Goal: Task Accomplishment & Management: Complete application form

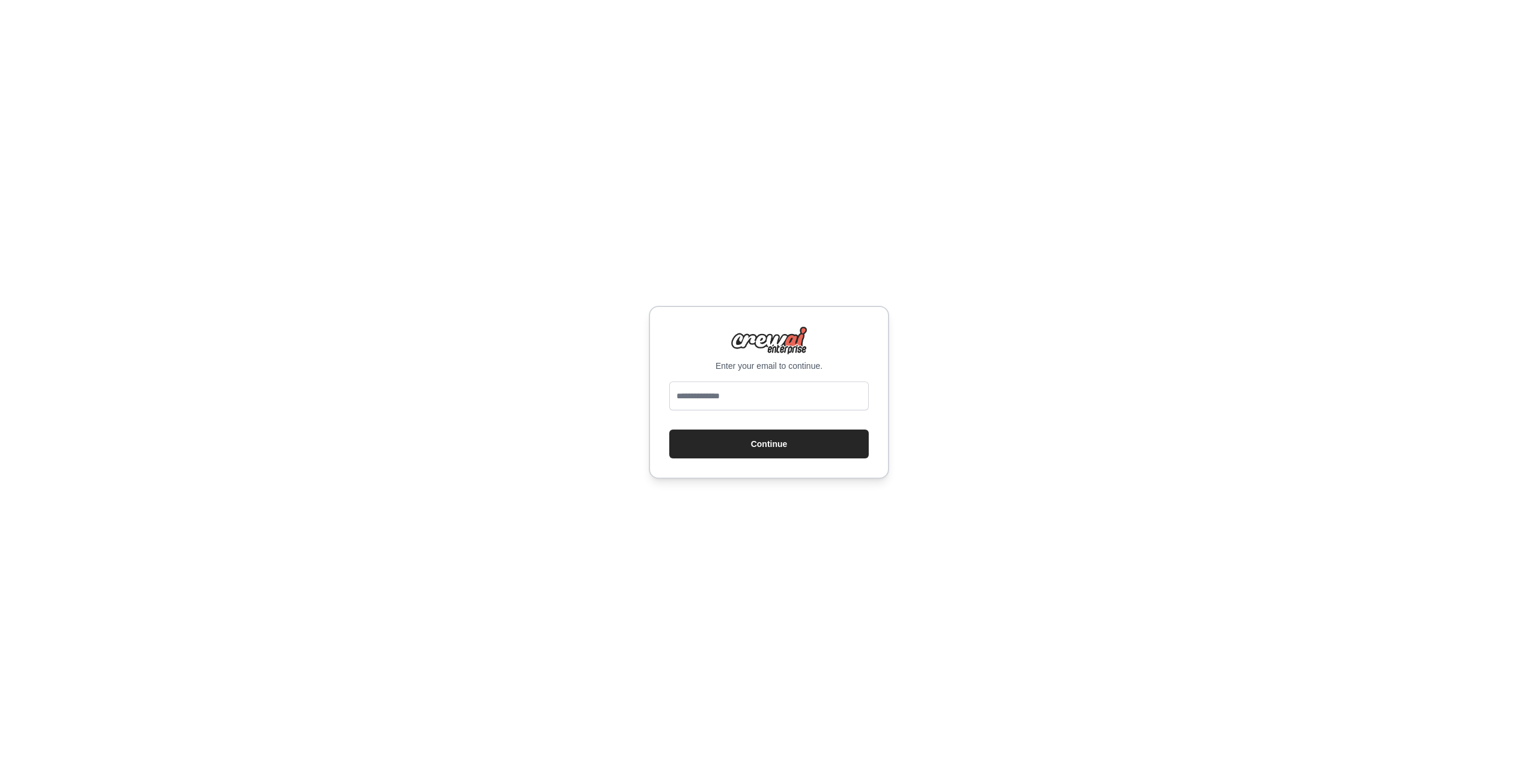
type input "**********"
click at [750, 444] on button "Continue" at bounding box center [769, 444] width 200 height 29
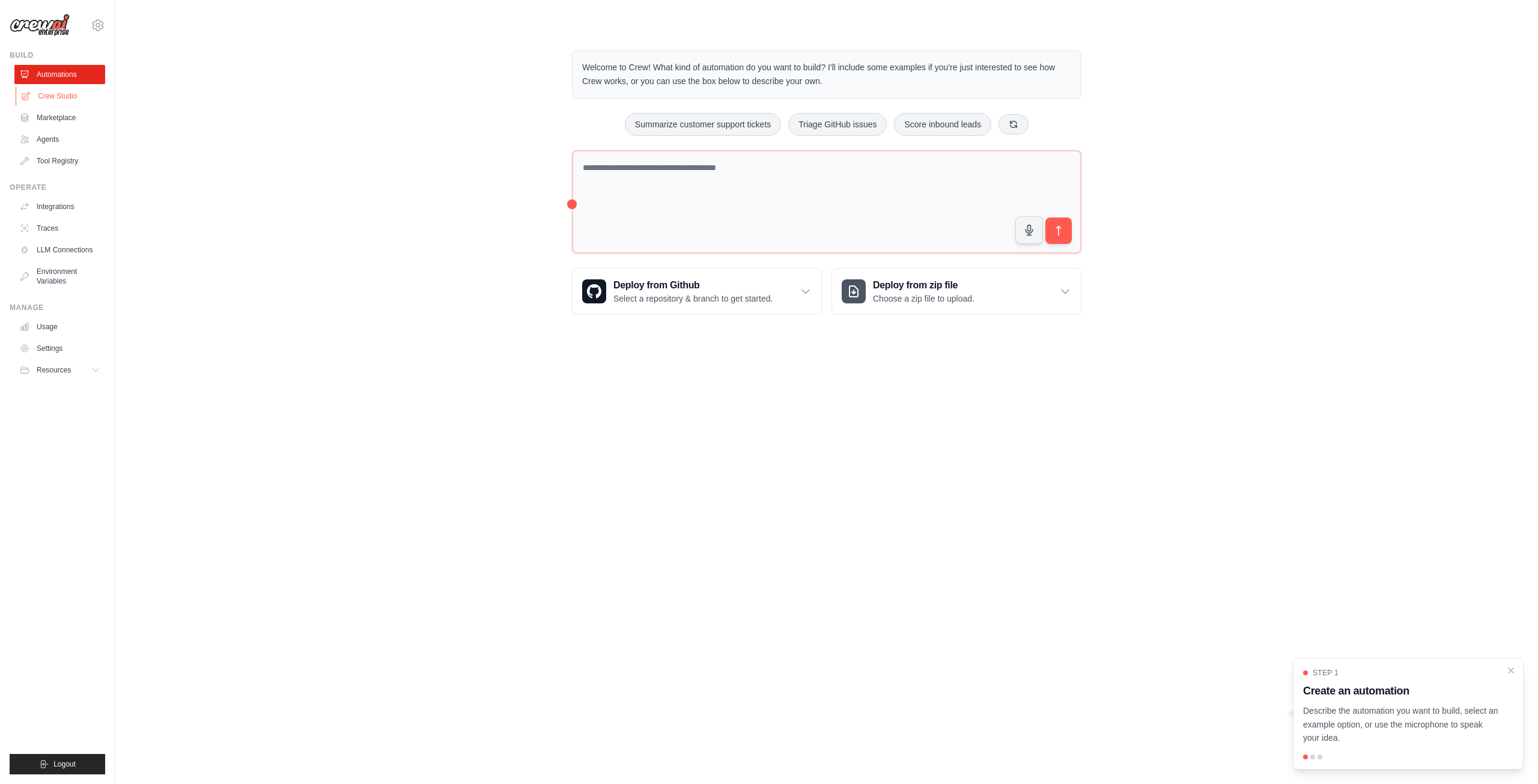
click at [55, 101] on link "Crew Studio" at bounding box center [61, 96] width 90 height 20
click at [50, 95] on link "Crew Studio" at bounding box center [61, 96] width 90 height 20
click at [53, 141] on link "Agents" at bounding box center [61, 139] width 90 height 20
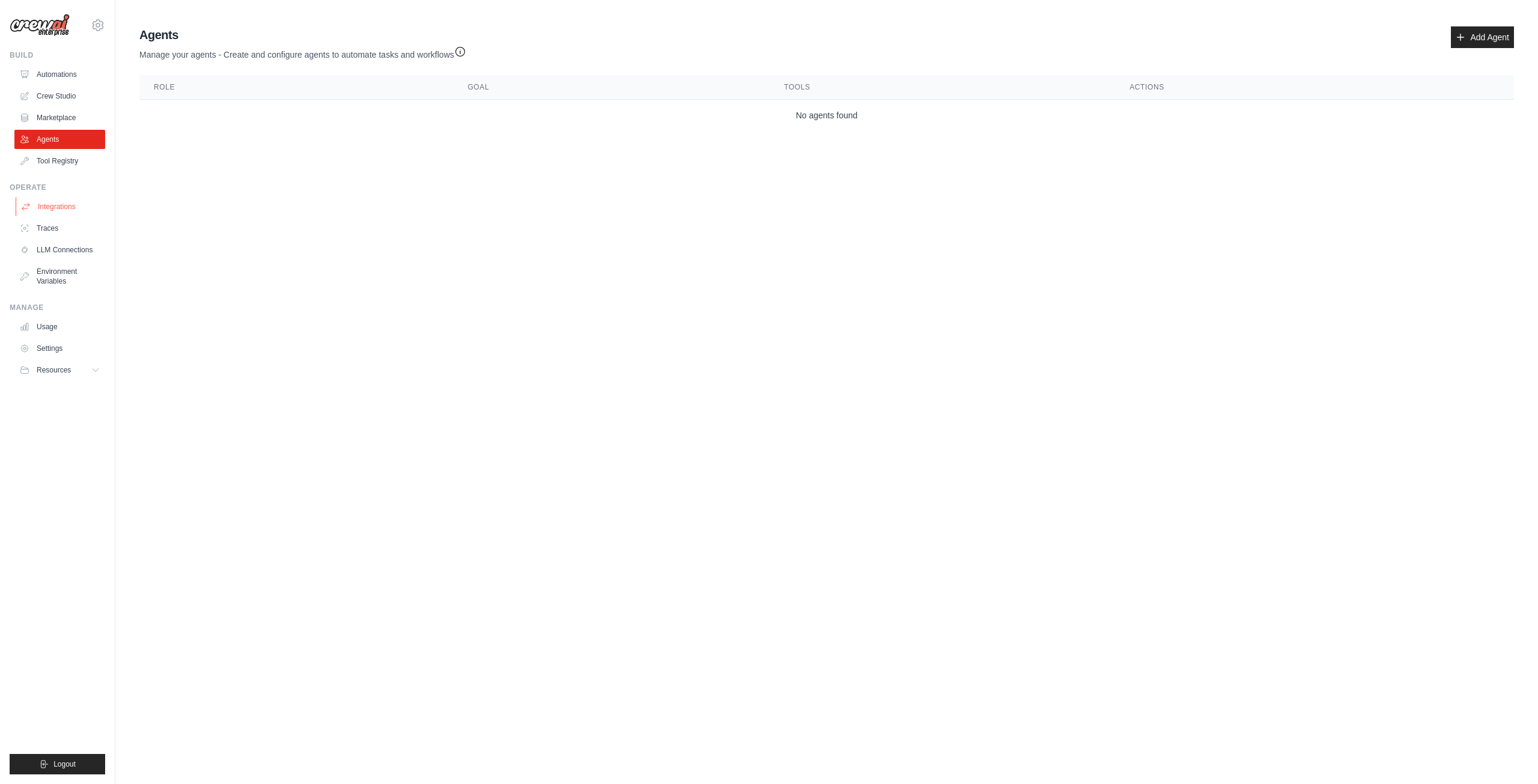
click at [62, 211] on link "Integrations" at bounding box center [61, 206] width 90 height 20
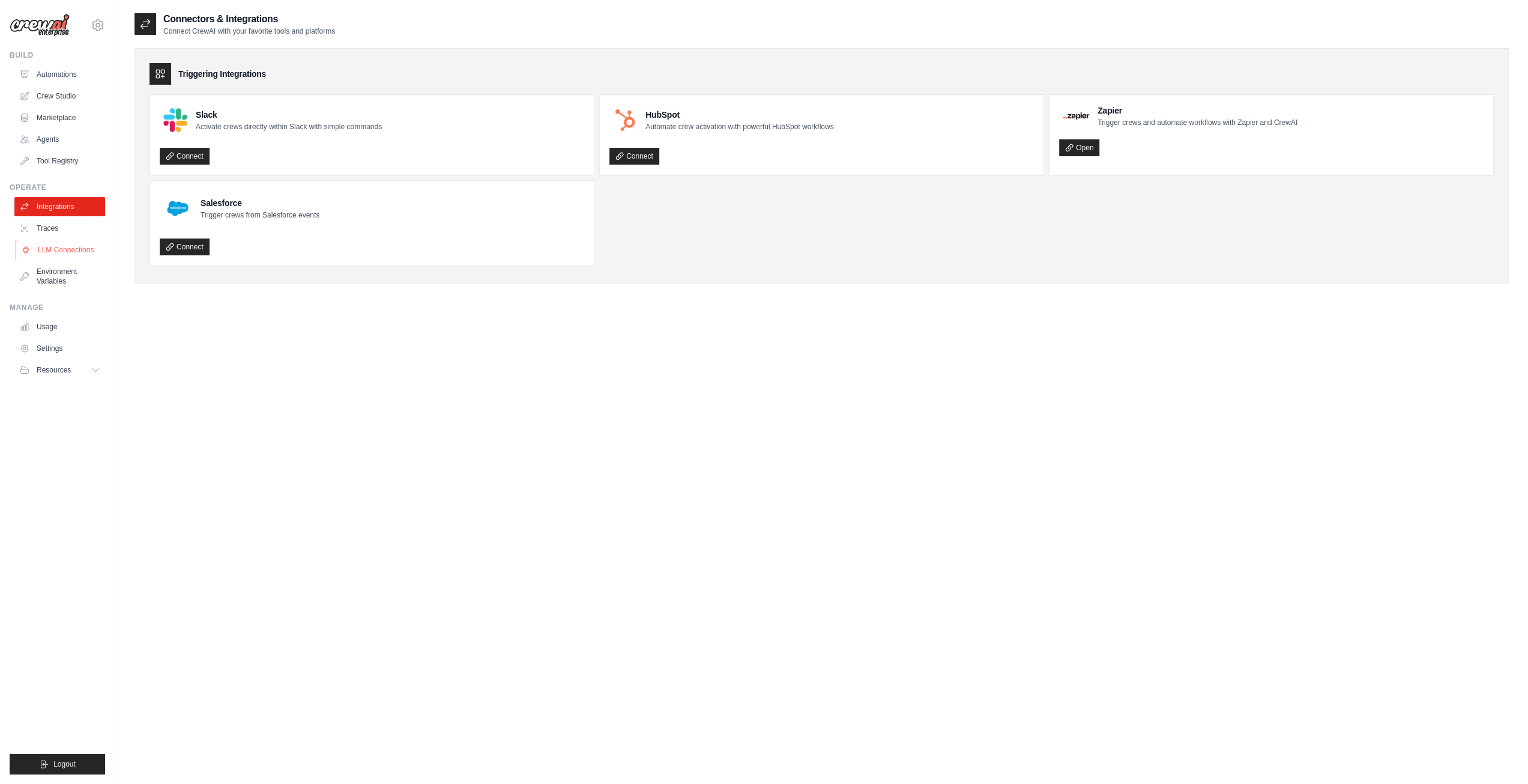
click at [60, 249] on link "LLM Connections" at bounding box center [61, 250] width 90 height 20
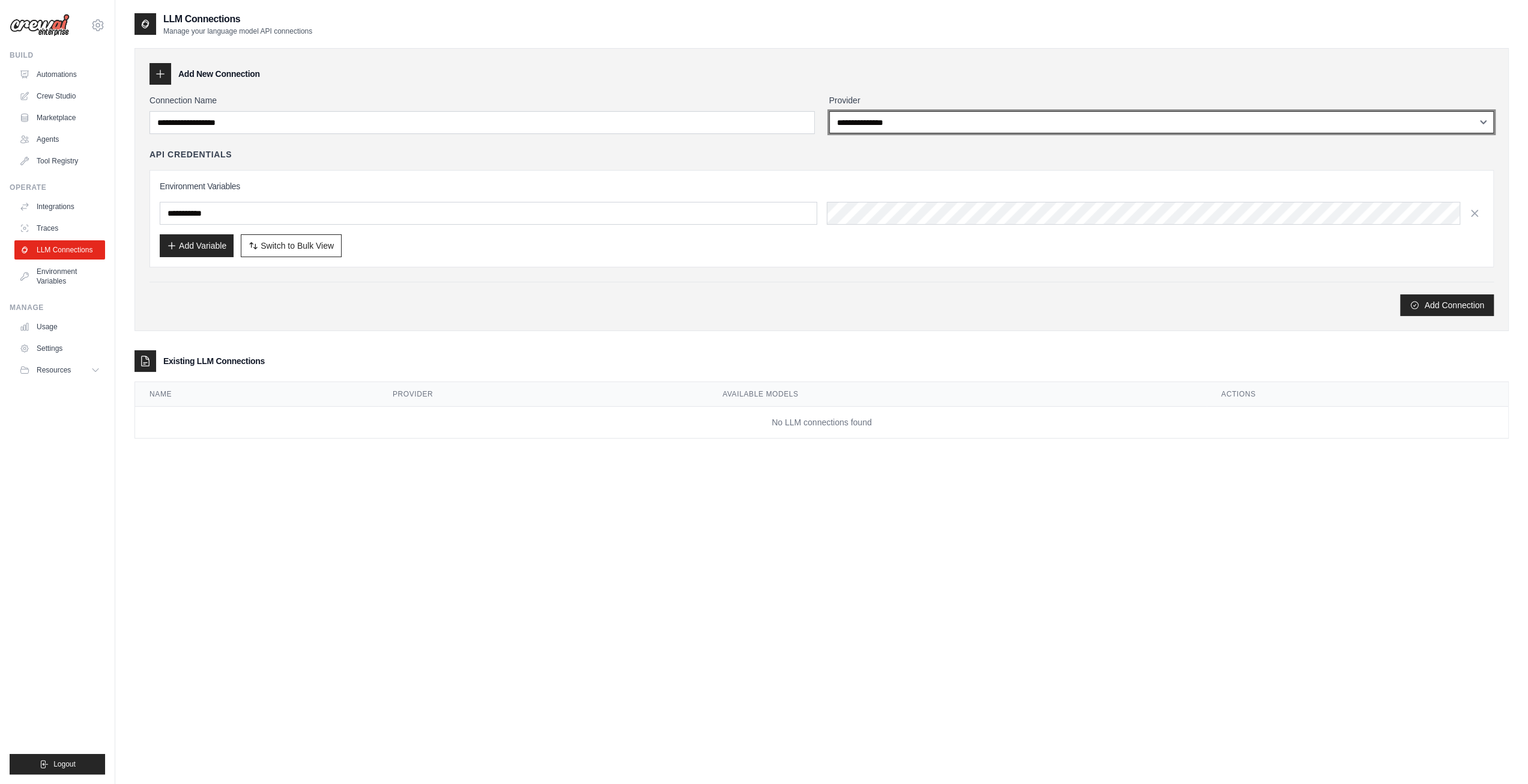
click at [893, 121] on select "**********" at bounding box center [1162, 122] width 665 height 22
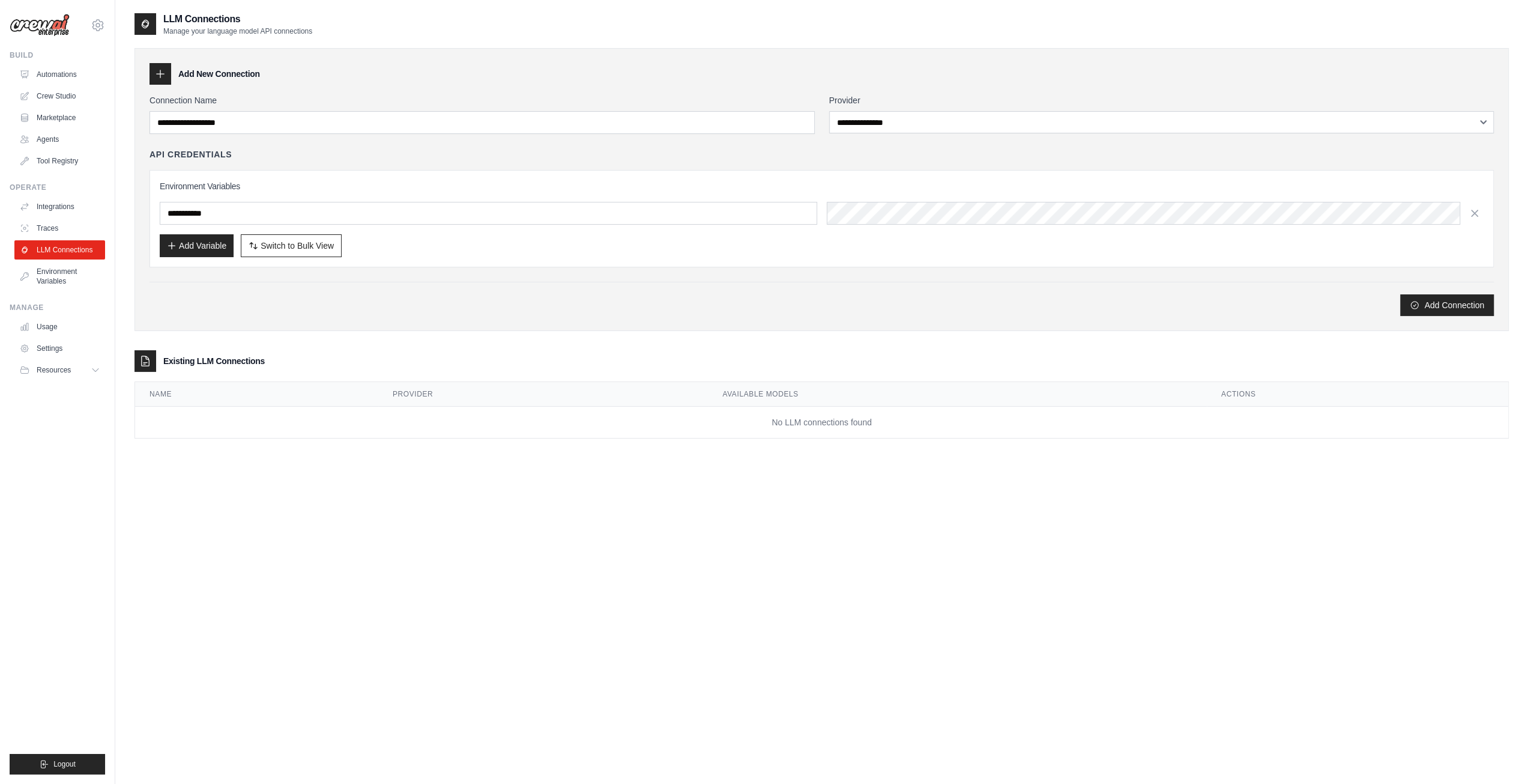
click at [392, 487] on div "**********" at bounding box center [822, 404] width 1374 height 784
click at [38, 270] on link "Environment Variables" at bounding box center [61, 276] width 90 height 29
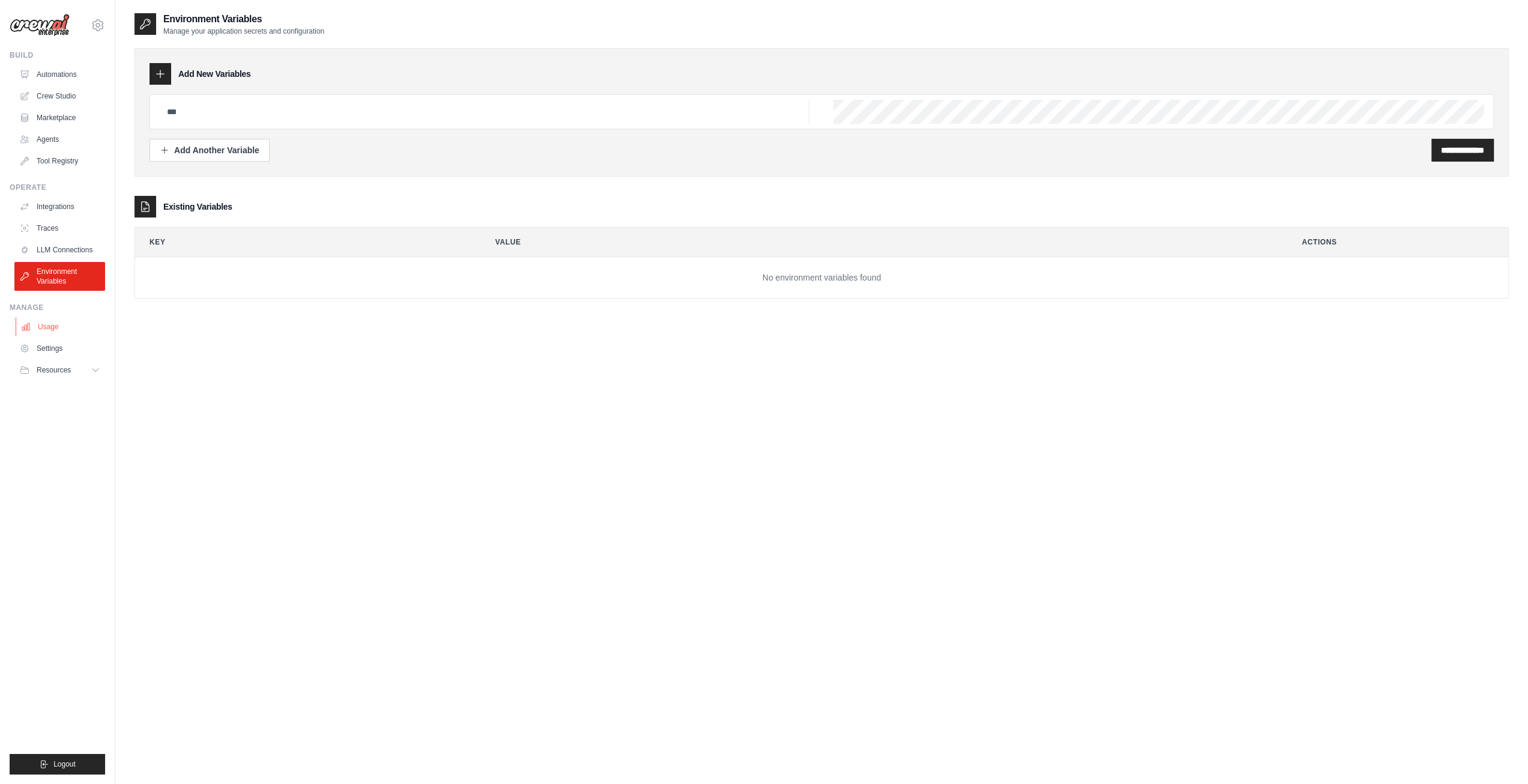
click at [45, 328] on link "Usage" at bounding box center [61, 327] width 90 height 20
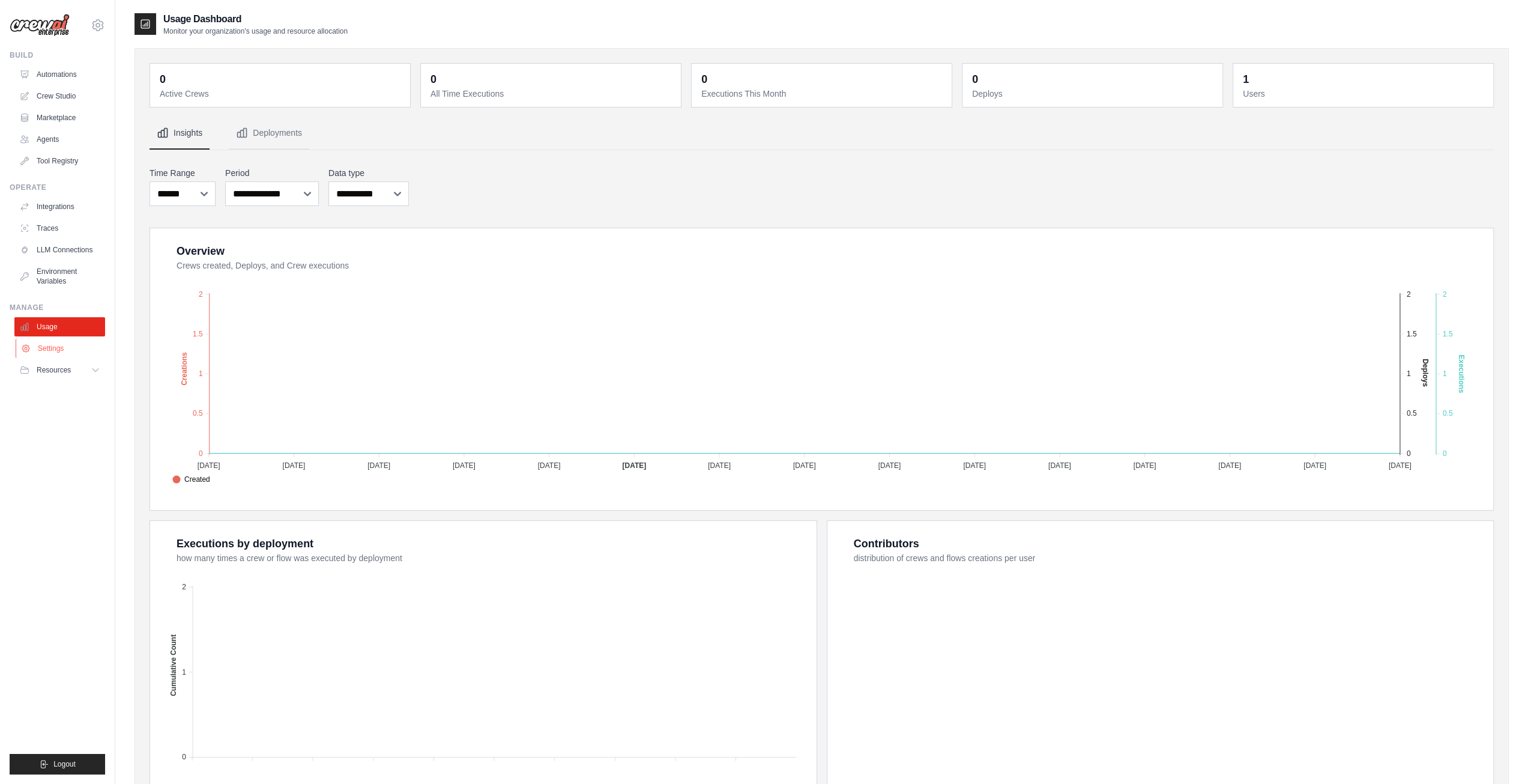
click at [48, 348] on link "Settings" at bounding box center [61, 348] width 90 height 20
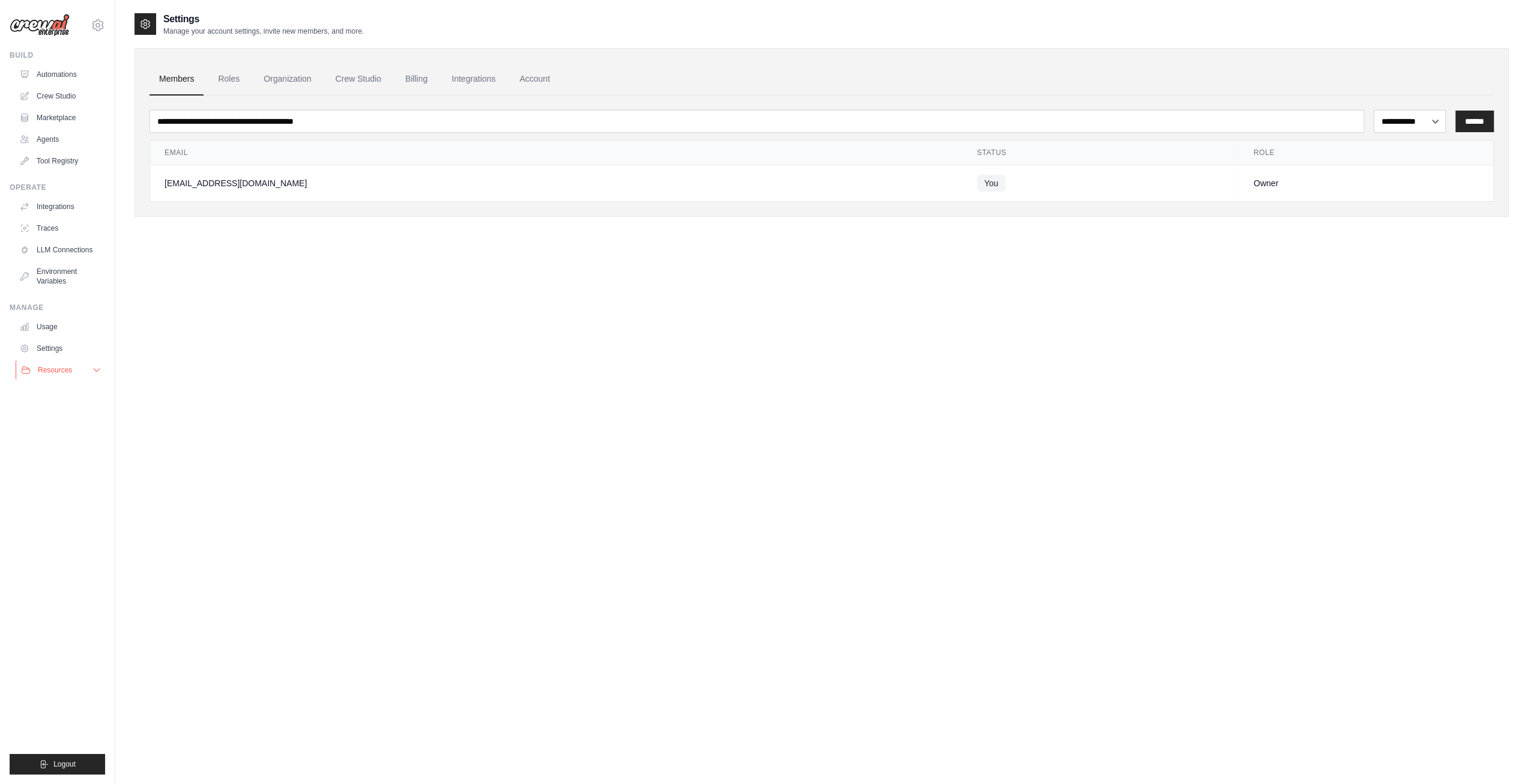
click at [55, 372] on span "Resources" at bounding box center [55, 369] width 34 height 9
click at [53, 119] on link "Marketplace" at bounding box center [61, 118] width 90 height 20
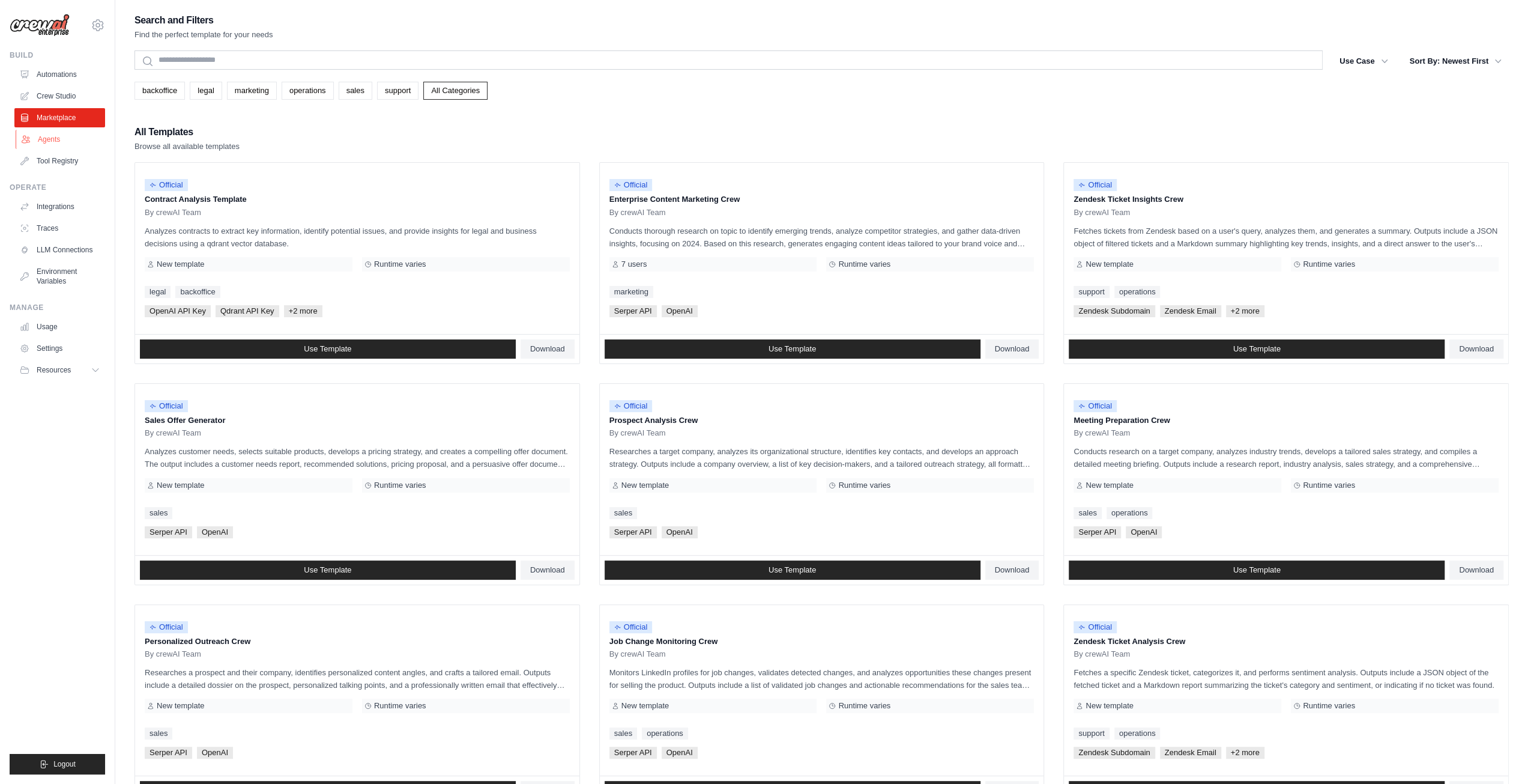
click at [44, 135] on link "Agents" at bounding box center [61, 139] width 90 height 20
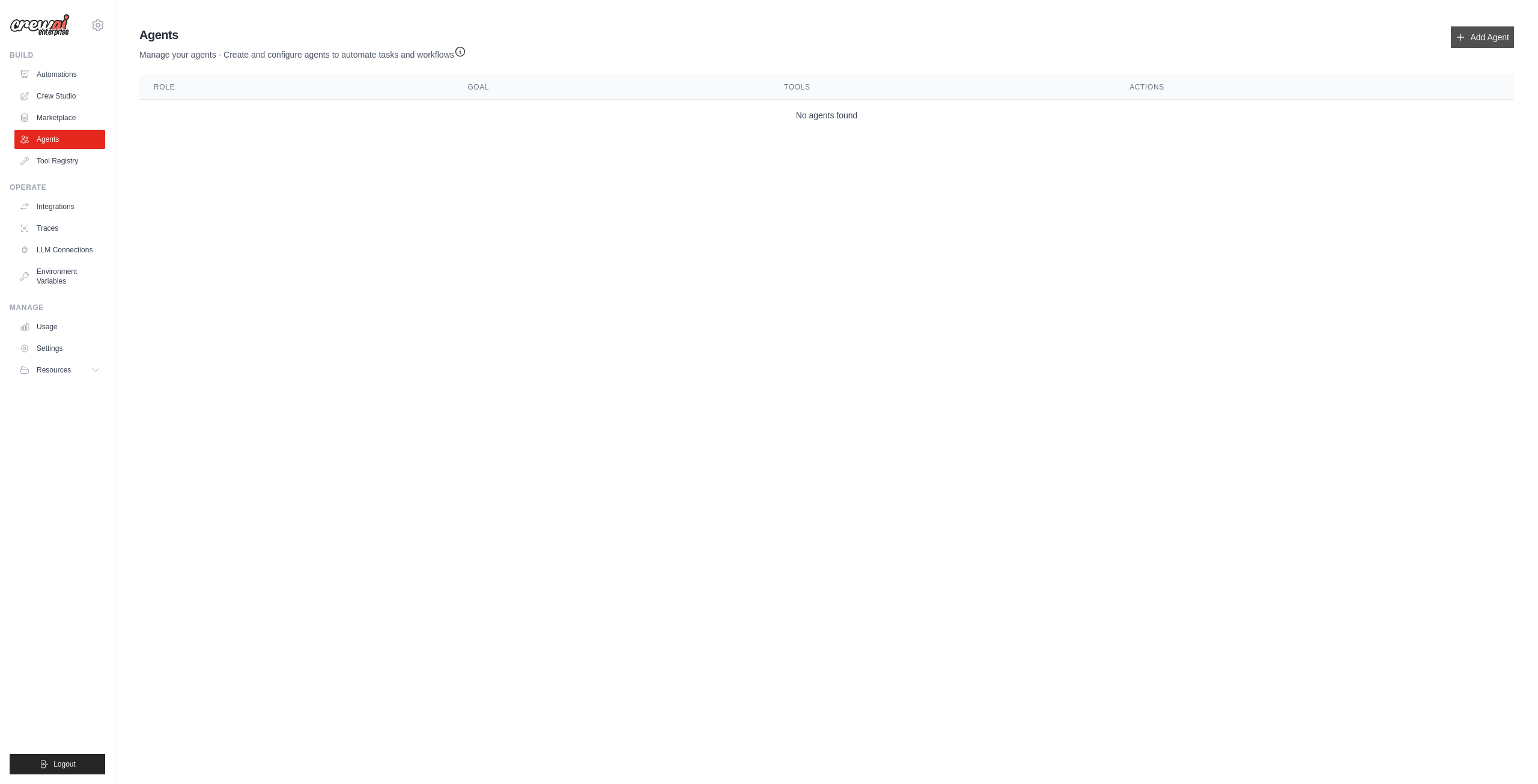
click at [1499, 32] on link "Add Agent" at bounding box center [1483, 37] width 63 height 21
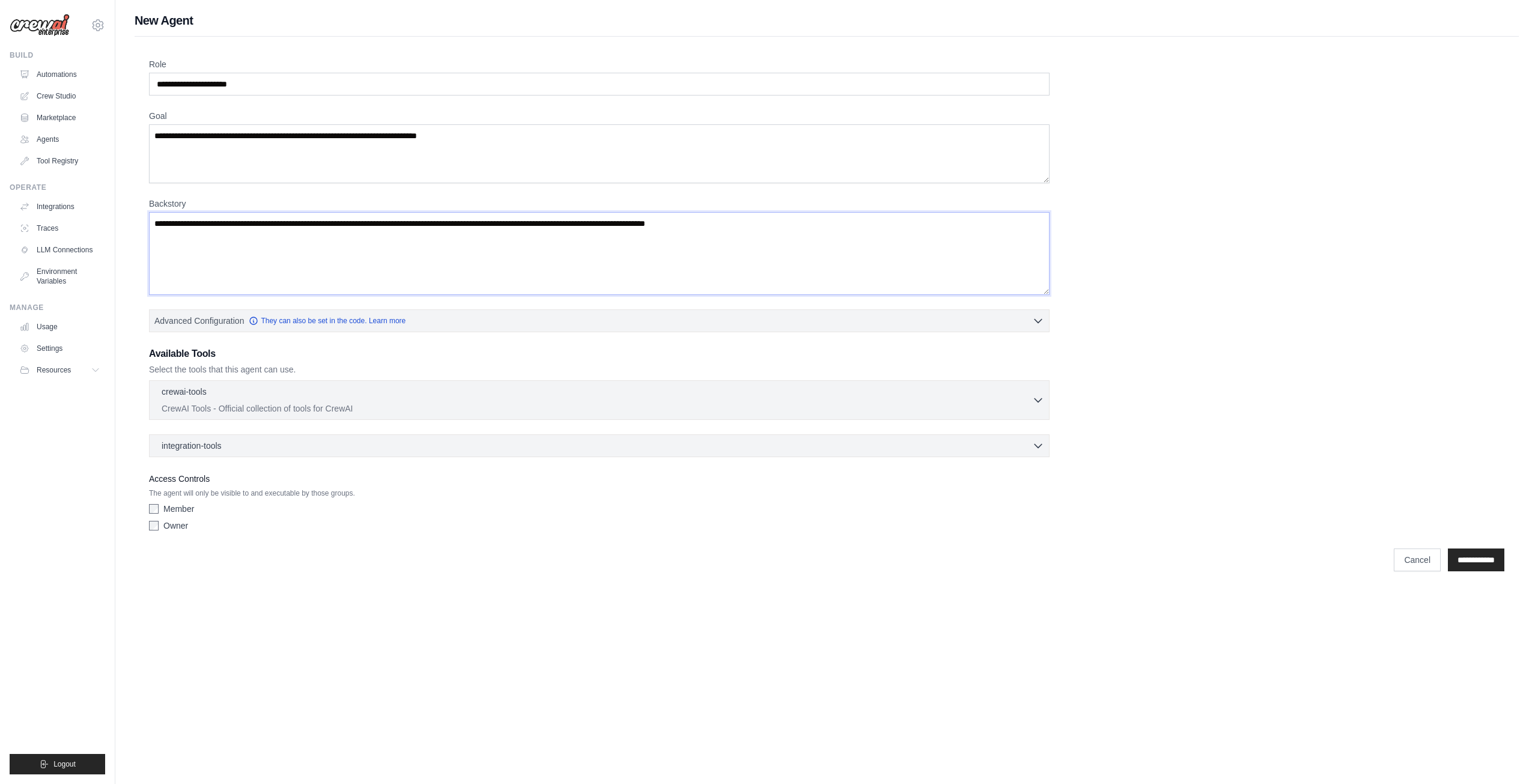
drag, startPoint x: 249, startPoint y: 230, endPoint x: 301, endPoint y: 237, distance: 52.5
click at [250, 230] on textarea "Backstory" at bounding box center [599, 253] width 900 height 83
drag, startPoint x: 301, startPoint y: 237, endPoint x: 569, endPoint y: 257, distance: 268.7
click at [569, 257] on textarea "Backstory" at bounding box center [599, 253] width 900 height 83
click at [216, 405] on p "CrewAI Tools - Official collection of tools for CrewAI" at bounding box center [597, 408] width 871 height 12
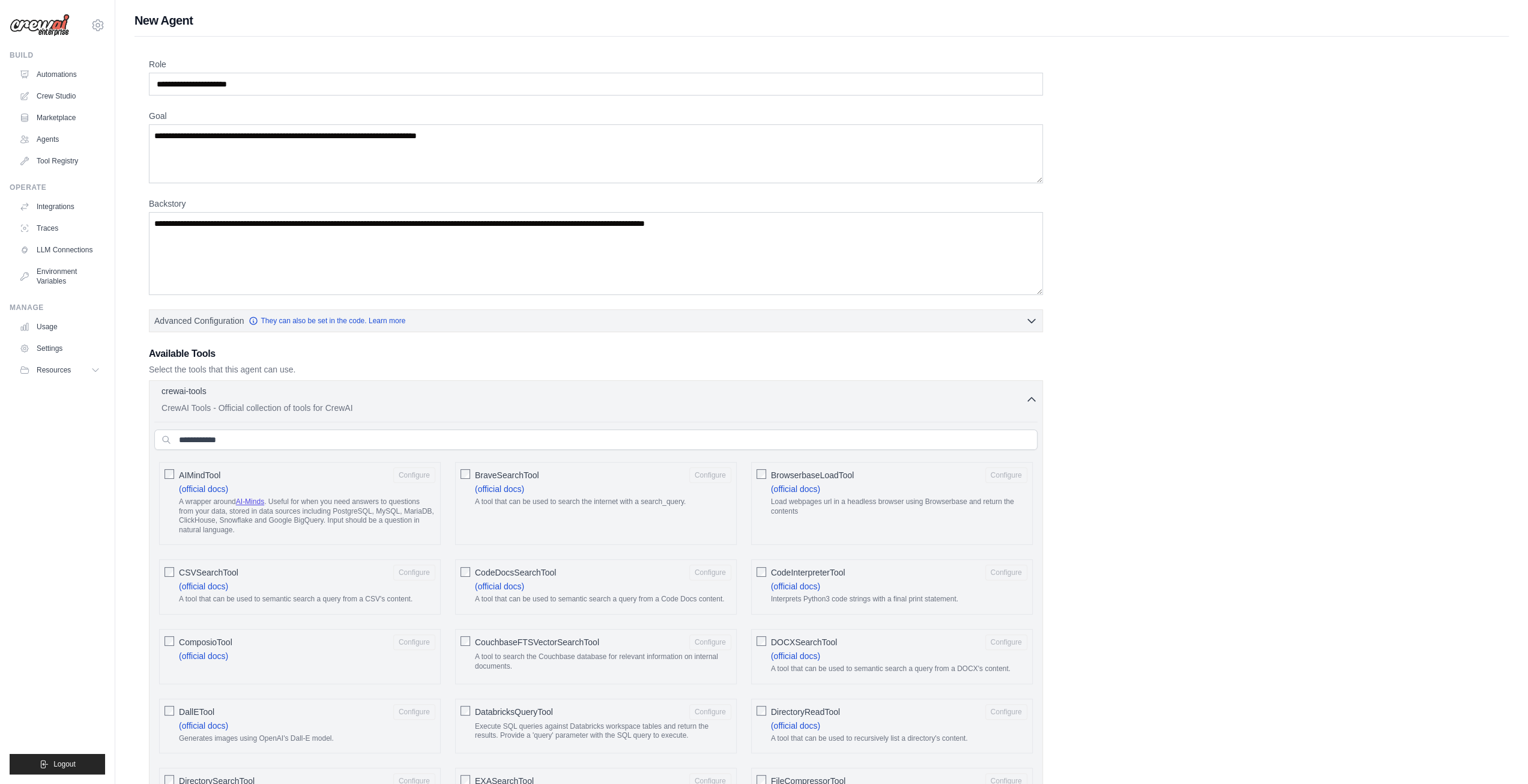
click at [500, 390] on div "crewai-tools 0 selected" at bounding box center [593, 392] width 864 height 15
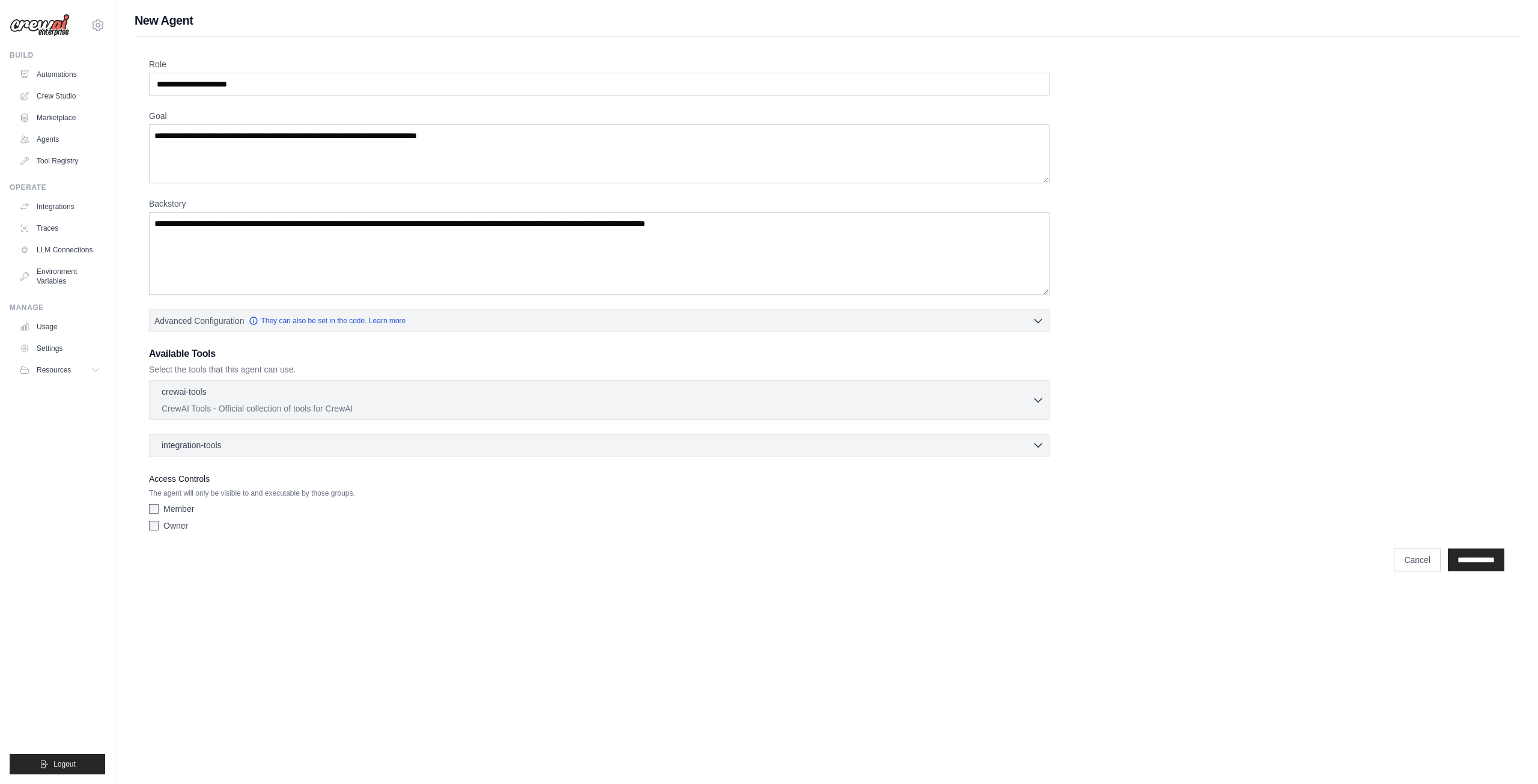
click at [639, 441] on div "integration-tools 0 selected" at bounding box center [603, 445] width 883 height 12
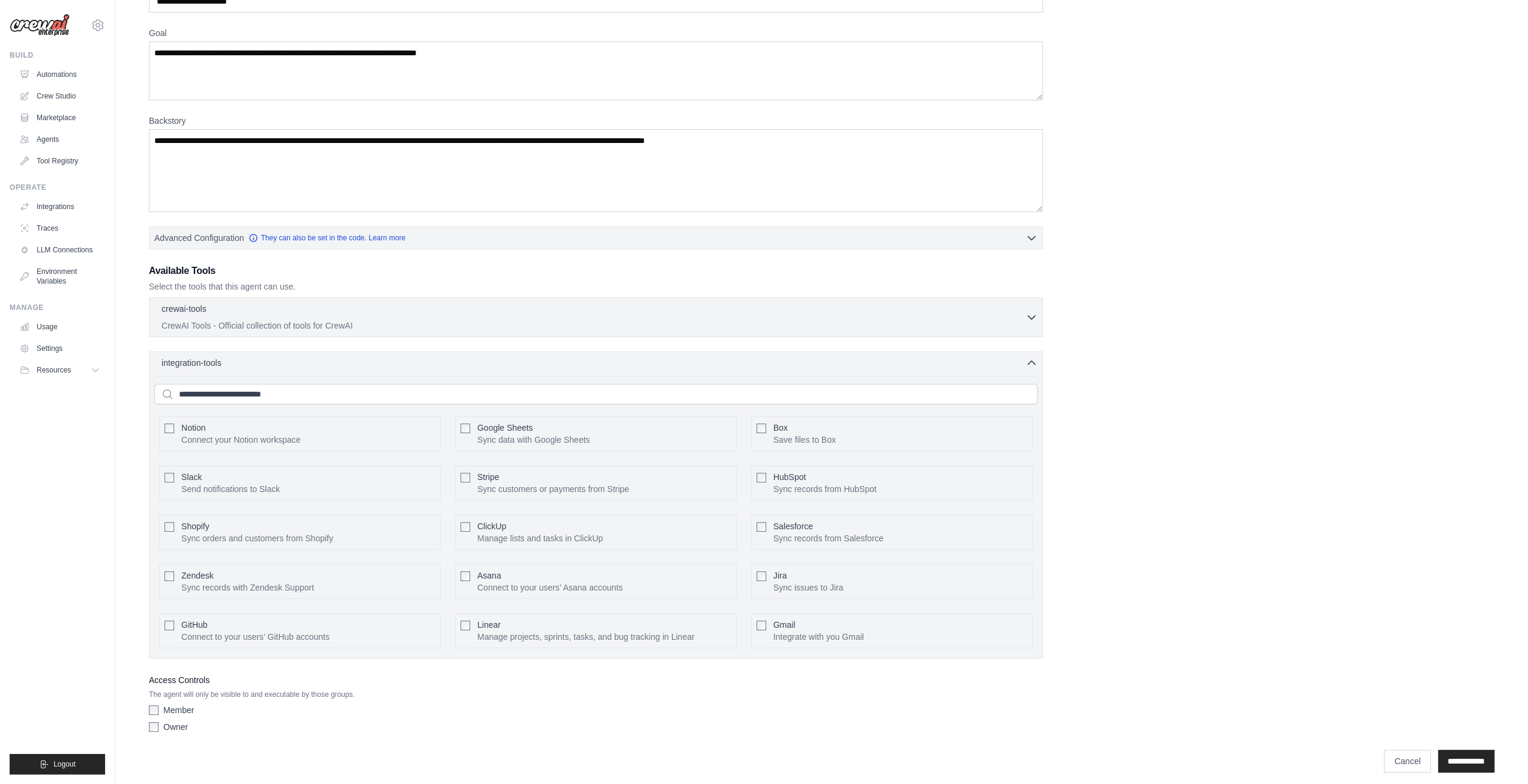
scroll to position [84, 0]
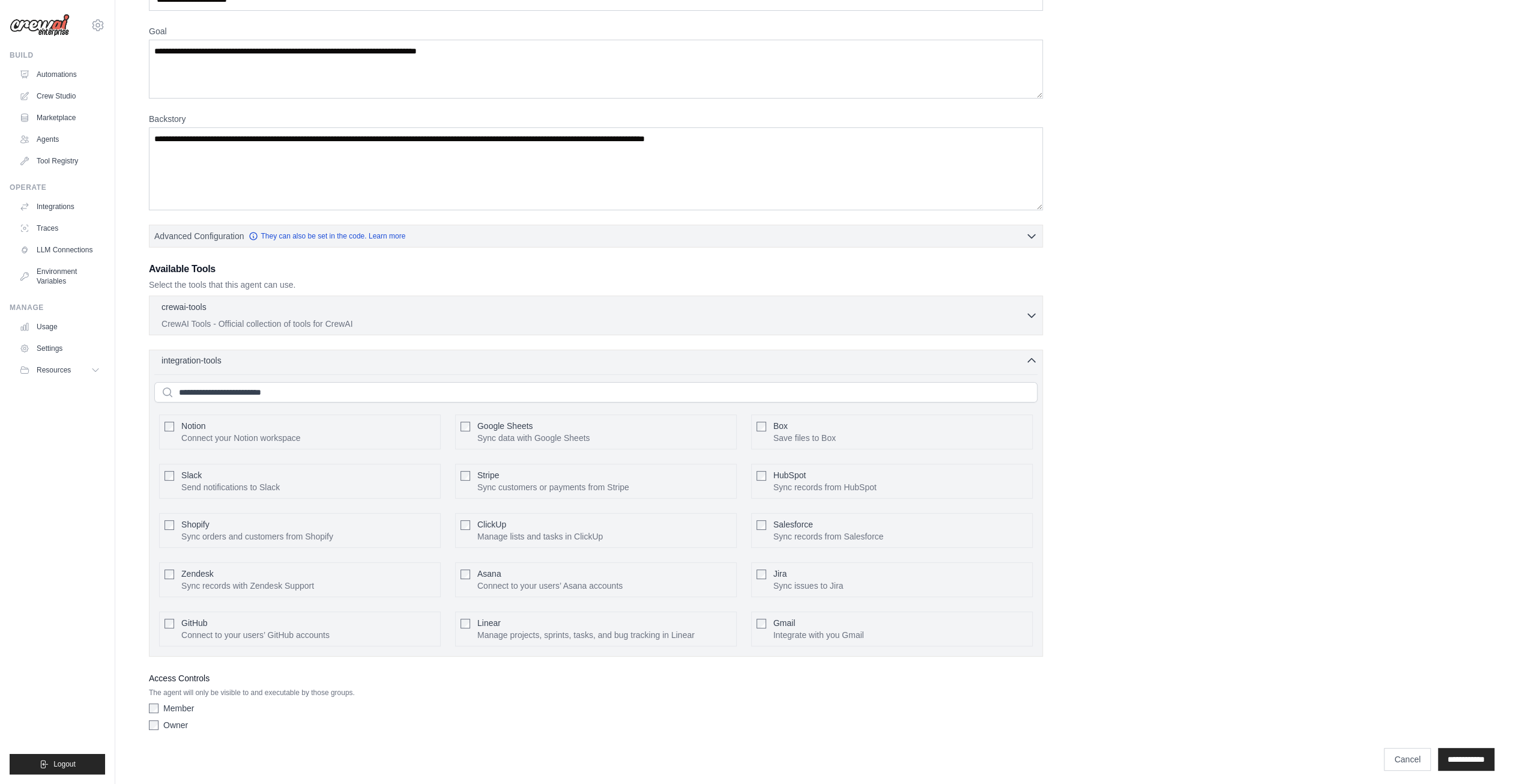
click at [381, 358] on div "integration-tools 0 selected" at bounding box center [599, 360] width 876 height 12
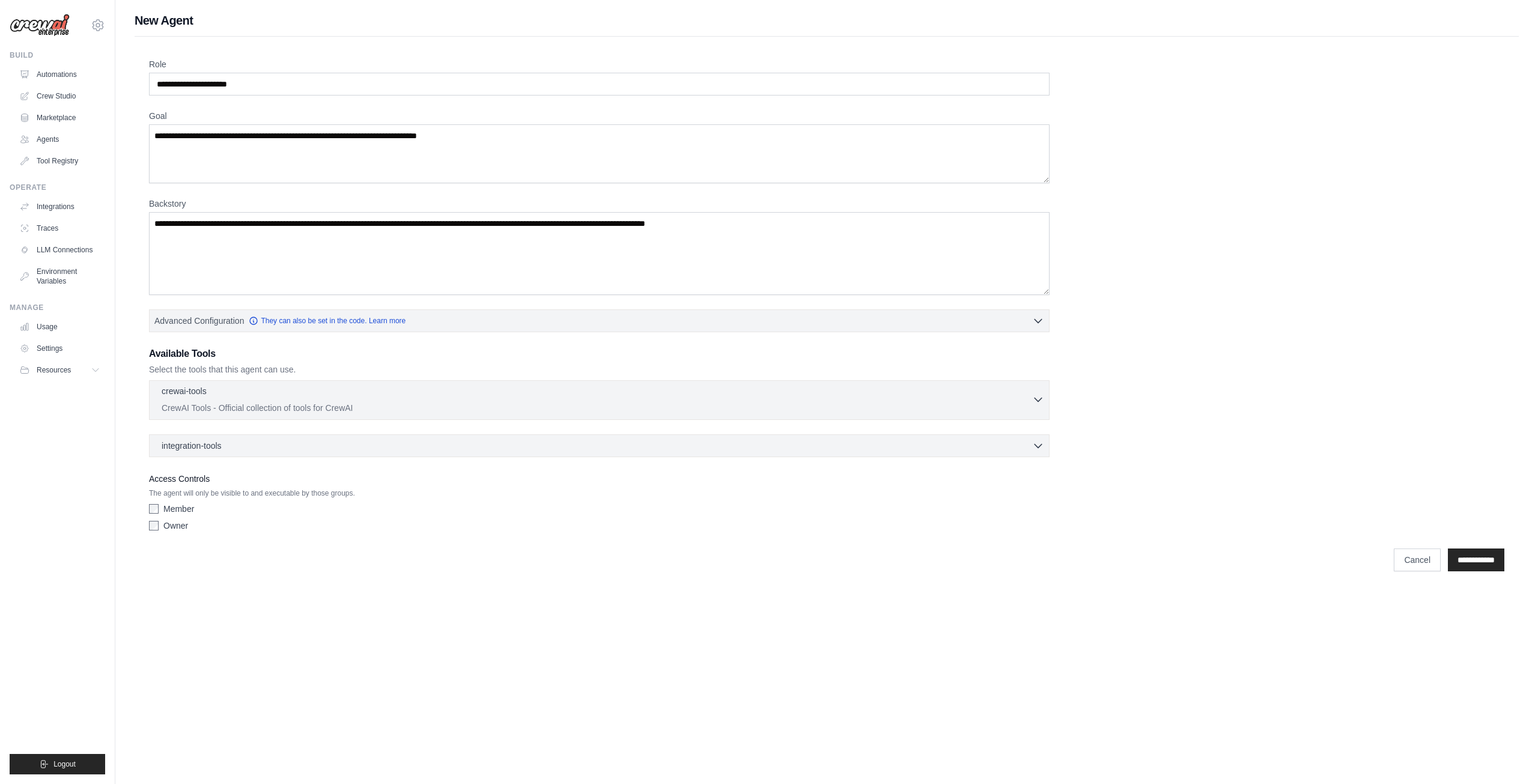
click at [329, 392] on div "crewai-tools 0 selected" at bounding box center [597, 392] width 871 height 15
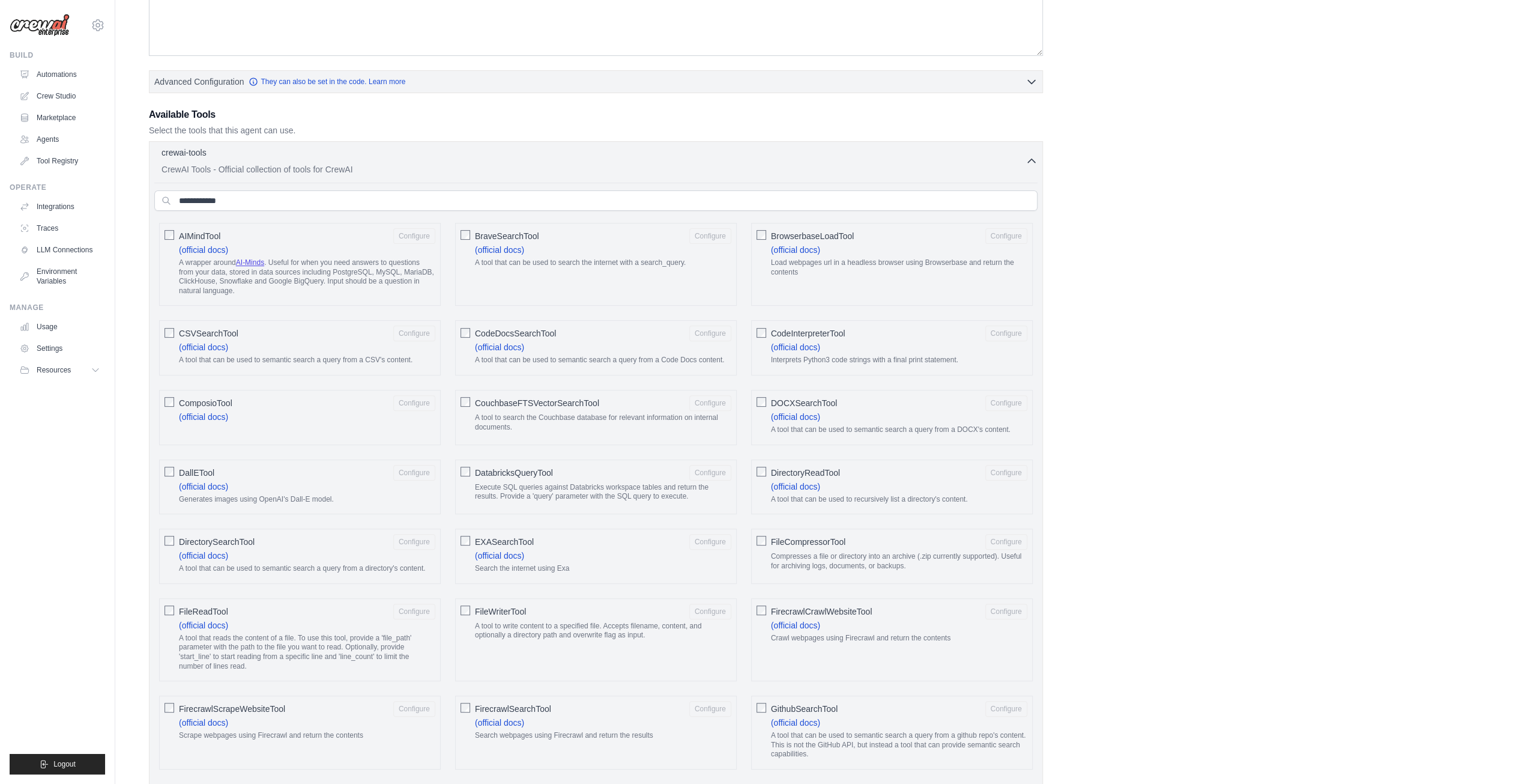
scroll to position [241, 0]
drag, startPoint x: 297, startPoint y: 628, endPoint x: 409, endPoint y: 628, distance: 112.0
click at [409, 632] on p "A tool that reads the content of a file. To use this tool, provide a 'file_path…" at bounding box center [307, 651] width 257 height 38
drag, startPoint x: 218, startPoint y: 639, endPoint x: 413, endPoint y: 642, distance: 195.0
click at [413, 642] on p "A tool that reads the content of a file. To use this tool, provide a 'file_path…" at bounding box center [307, 651] width 257 height 38
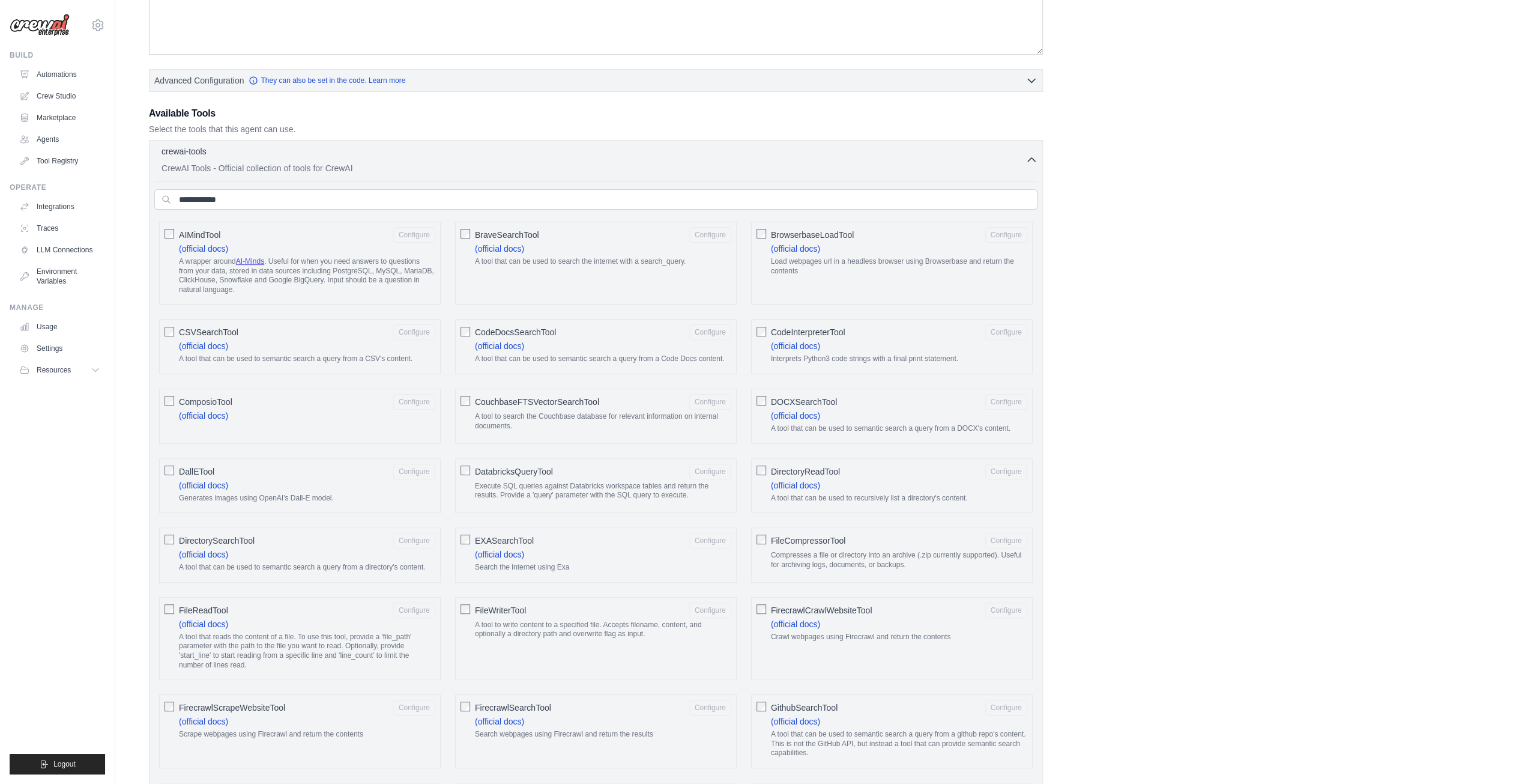
click at [360, 662] on p "A tool that reads the content of a file. To use this tool, provide a 'file_path…" at bounding box center [307, 651] width 257 height 38
click at [38, 87] on link "Crew Studio" at bounding box center [61, 96] width 90 height 20
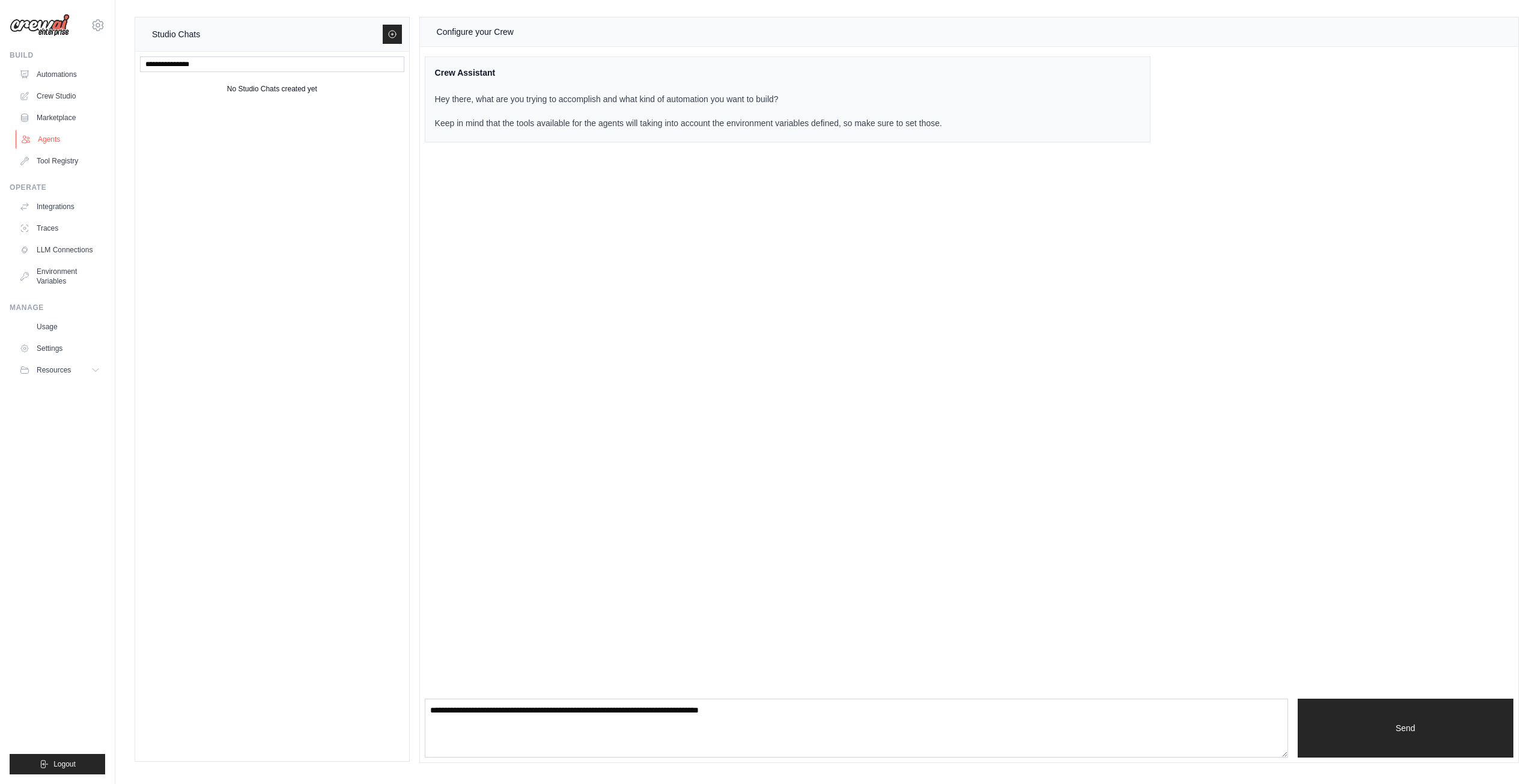
click at [50, 136] on link "Agents" at bounding box center [61, 139] width 90 height 20
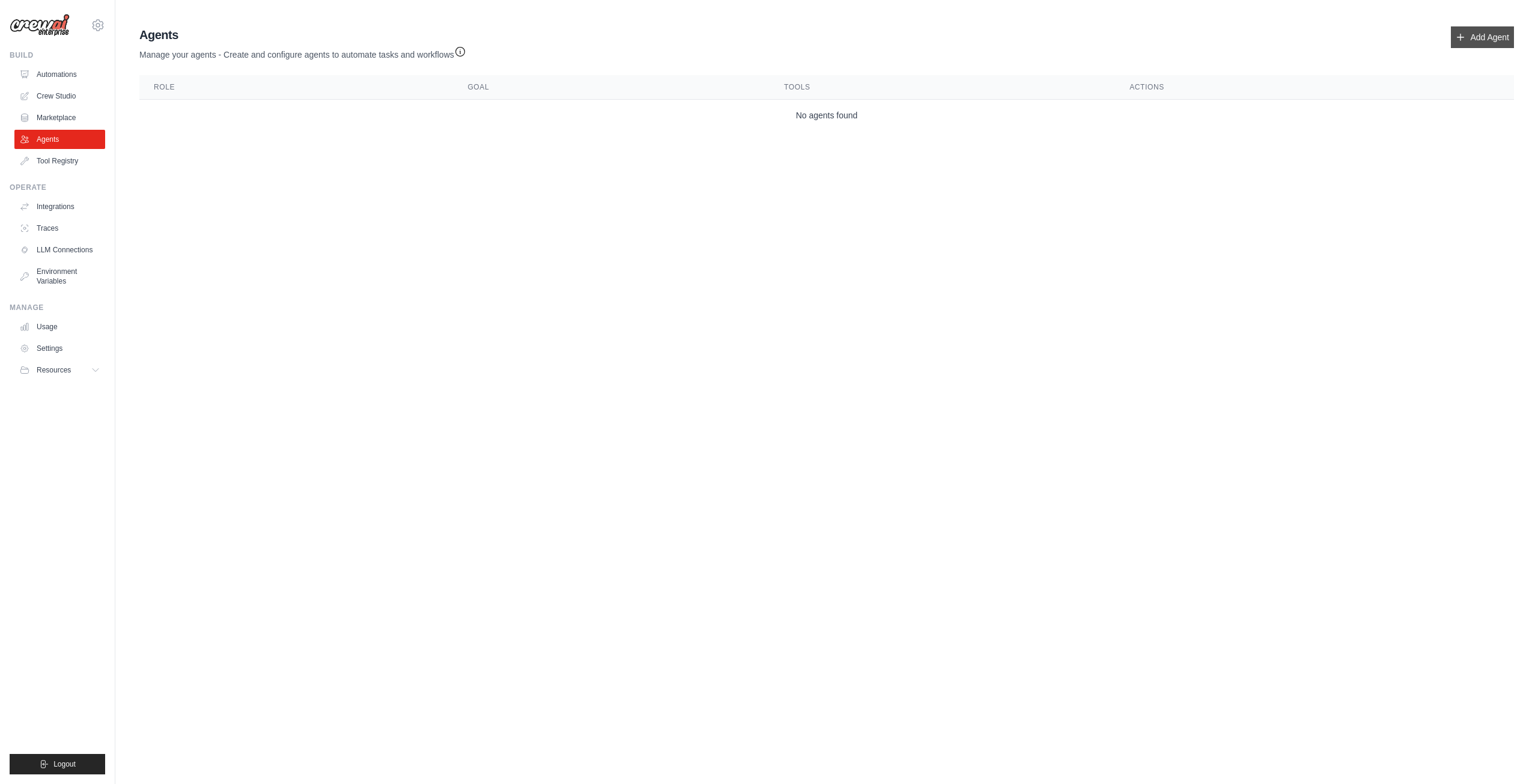
click at [1483, 36] on link "Add Agent" at bounding box center [1483, 37] width 63 height 21
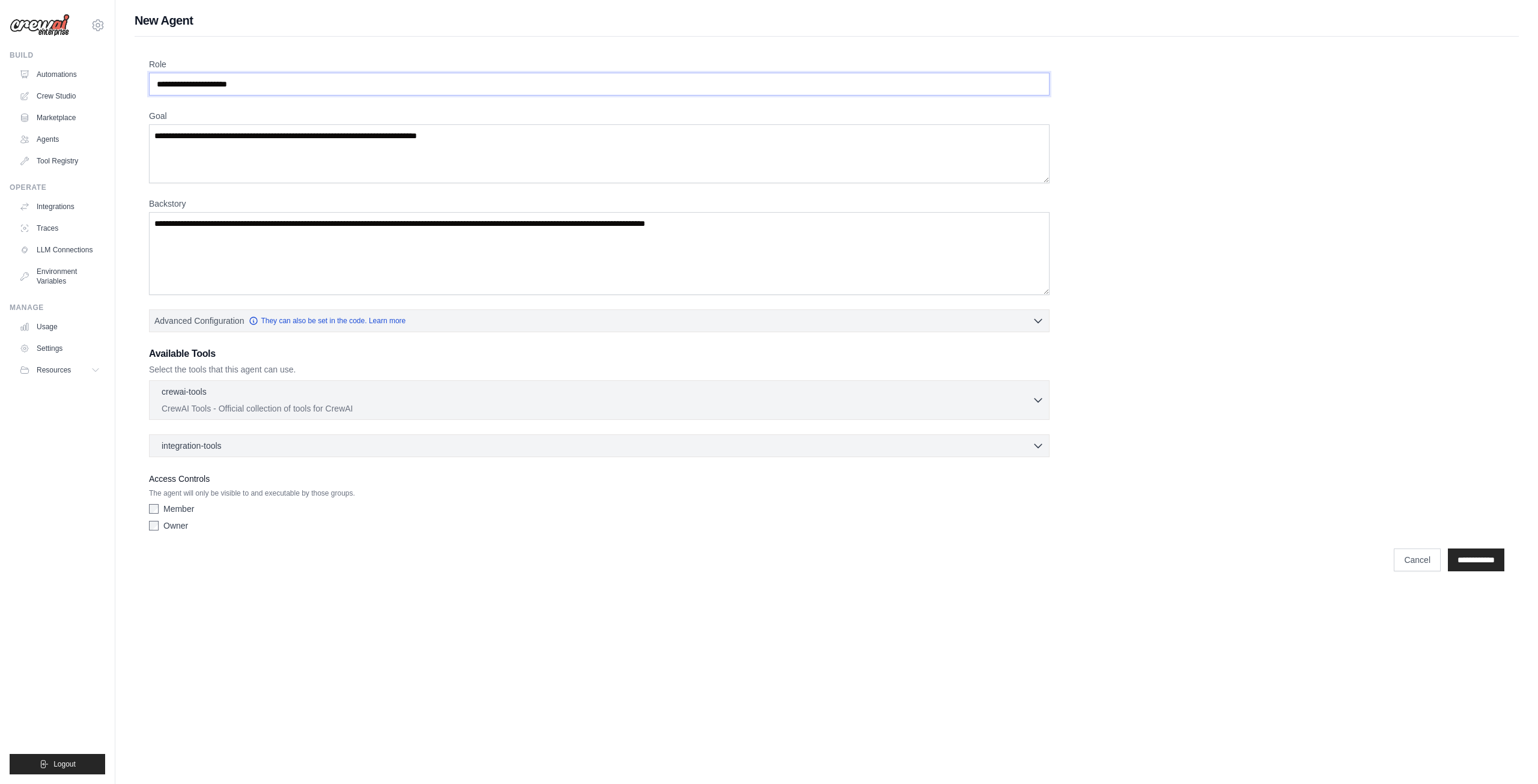
click at [256, 84] on input "Role" at bounding box center [599, 84] width 900 height 23
drag, startPoint x: 256, startPoint y: 84, endPoint x: 141, endPoint y: 95, distance: 115.5
click at [124, 96] on div "New Agent Role Goal Backstory Advanced Configuration They can also be set in th…" at bounding box center [826, 295] width 1423 height 566
click at [250, 80] on input "Role" at bounding box center [599, 84] width 900 height 23
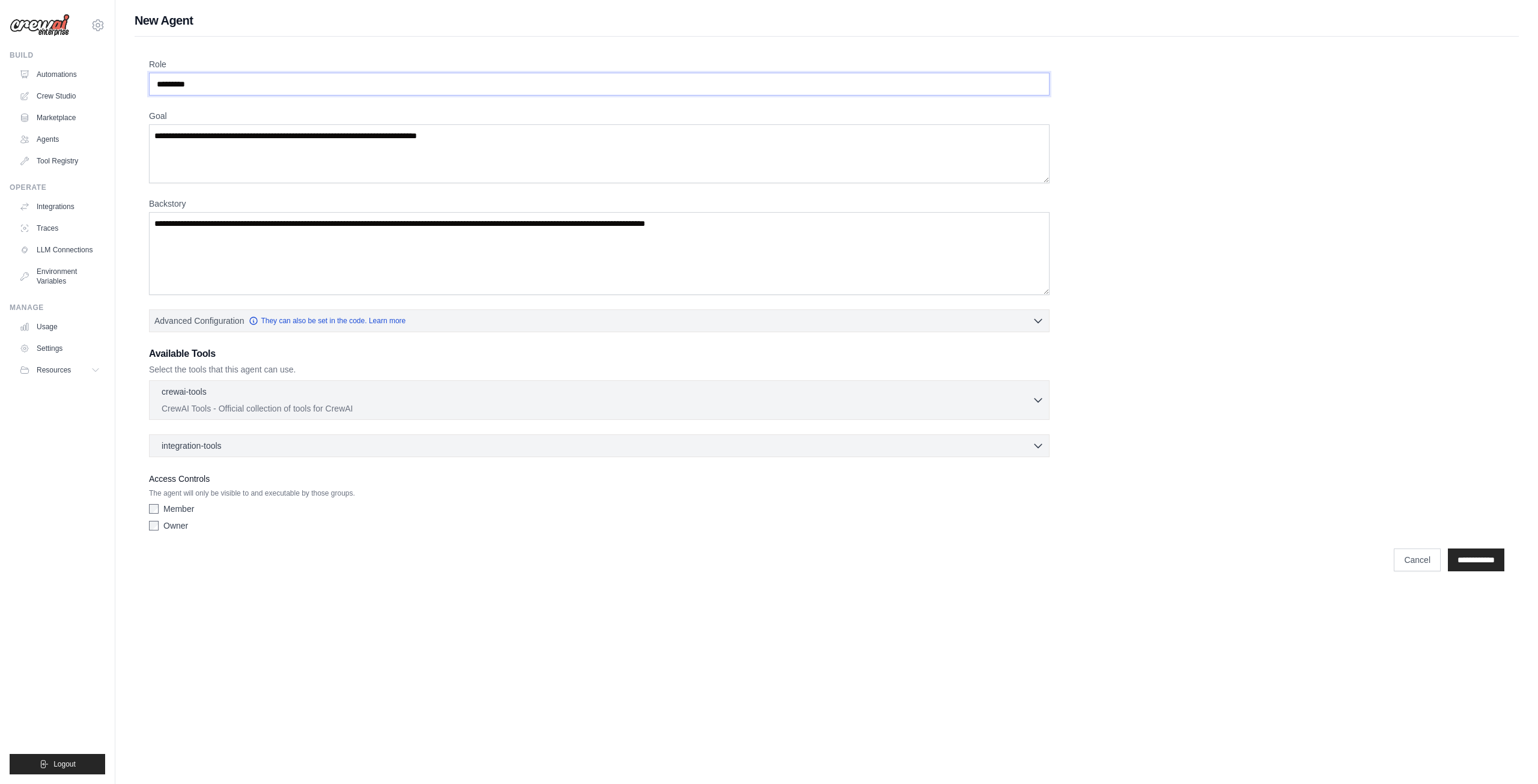
click at [222, 87] on input "********" at bounding box center [599, 84] width 900 height 23
drag, startPoint x: 151, startPoint y: 86, endPoint x: 136, endPoint y: 87, distance: 15.0
click at [136, 87] on div "Role ******** Goal Backstory Advanced Configuration They can also be set in the…" at bounding box center [827, 307] width 1384 height 542
type input "*"
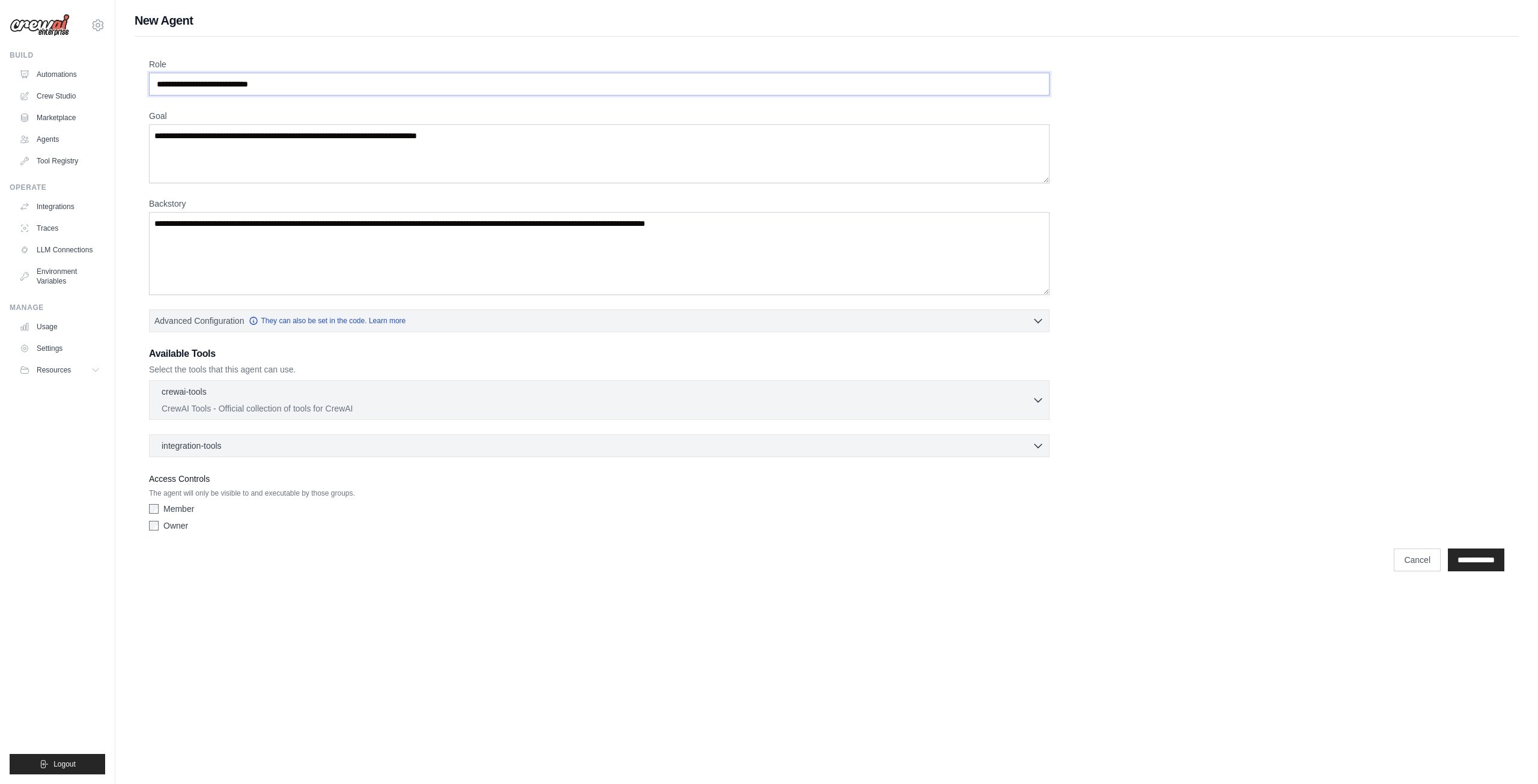
type input "**********"
click at [248, 137] on textarea "Goal" at bounding box center [599, 154] width 900 height 59
drag, startPoint x: 280, startPoint y: 82, endPoint x: 250, endPoint y: 82, distance: 30.0
click at [279, 81] on input "**********" at bounding box center [599, 84] width 900 height 23
click at [164, 88] on input "**********" at bounding box center [599, 84] width 900 height 23
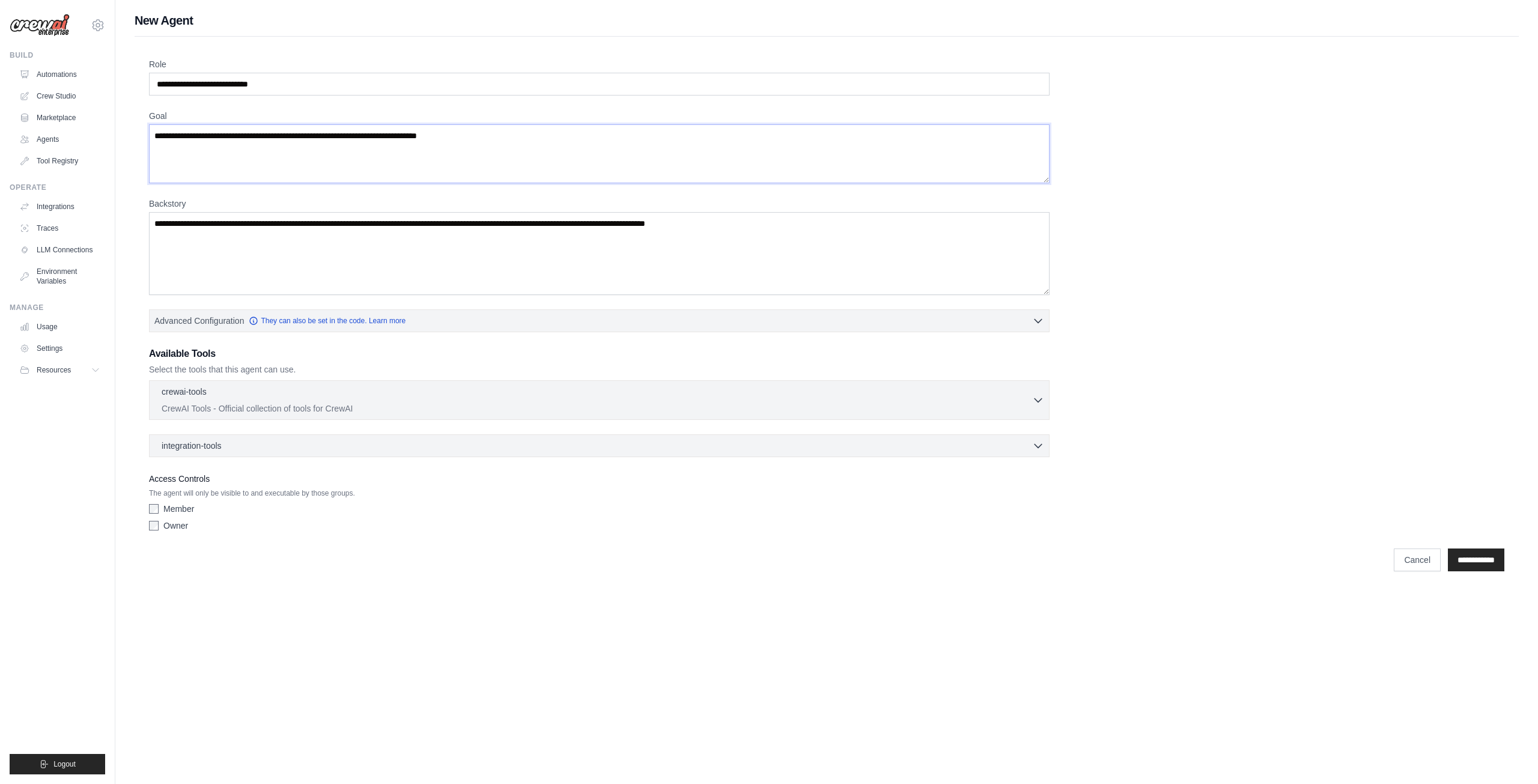
click at [531, 134] on textarea "Goal" at bounding box center [599, 154] width 900 height 59
paste textarea "**********"
type textarea "**********"
click at [315, 223] on textarea "Backstory" at bounding box center [599, 253] width 900 height 83
drag, startPoint x: 370, startPoint y: 222, endPoint x: 547, endPoint y: 220, distance: 177.0
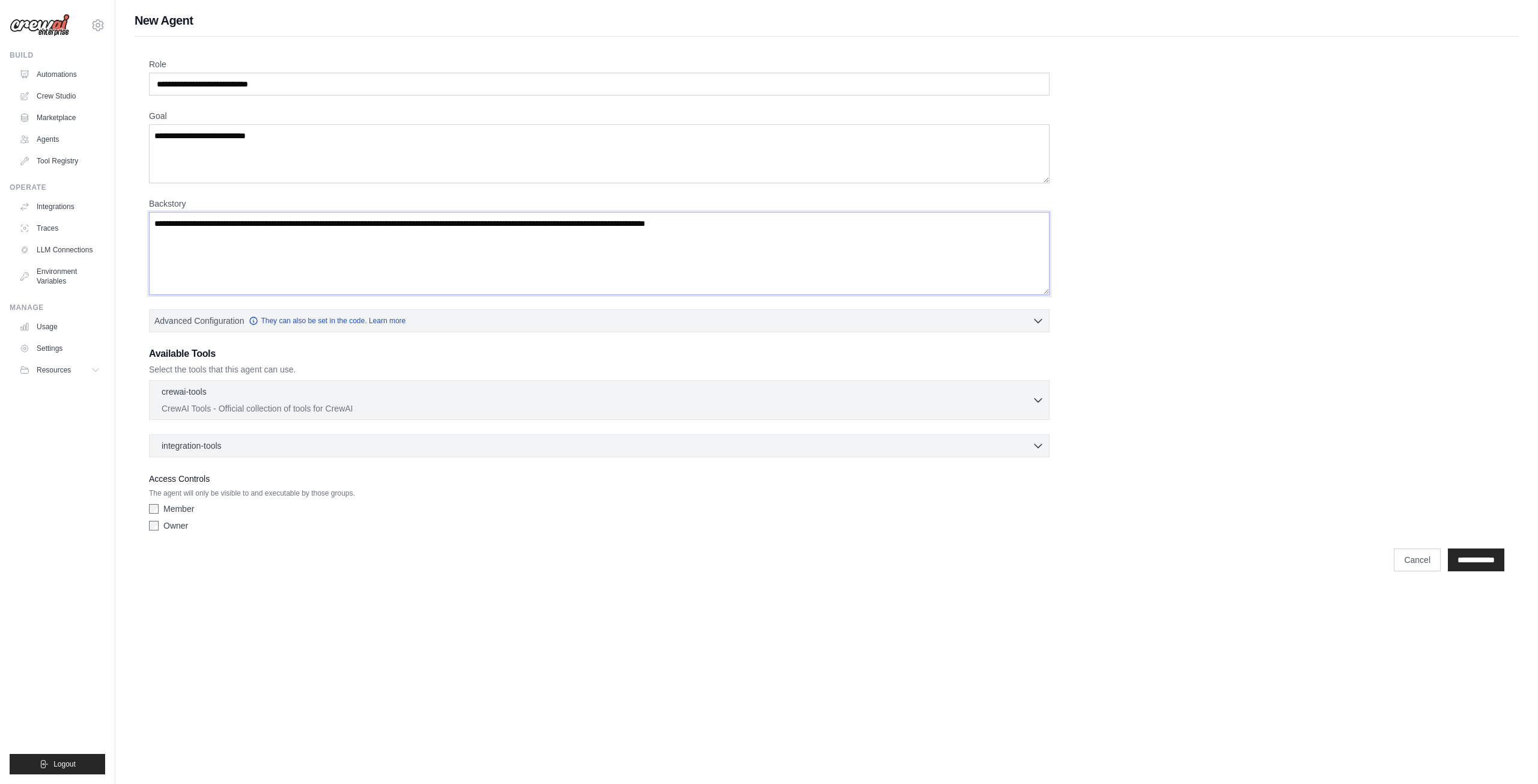
click at [547, 220] on textarea "Backstory" at bounding box center [599, 253] width 900 height 83
click at [865, 221] on textarea "Backstory" at bounding box center [599, 253] width 900 height 83
click at [537, 222] on textarea "**********" at bounding box center [599, 253] width 900 height 83
type textarea "**********"
click at [294, 402] on p "CrewAI Tools - Official collection of tools for CrewAI" at bounding box center [597, 408] width 871 height 12
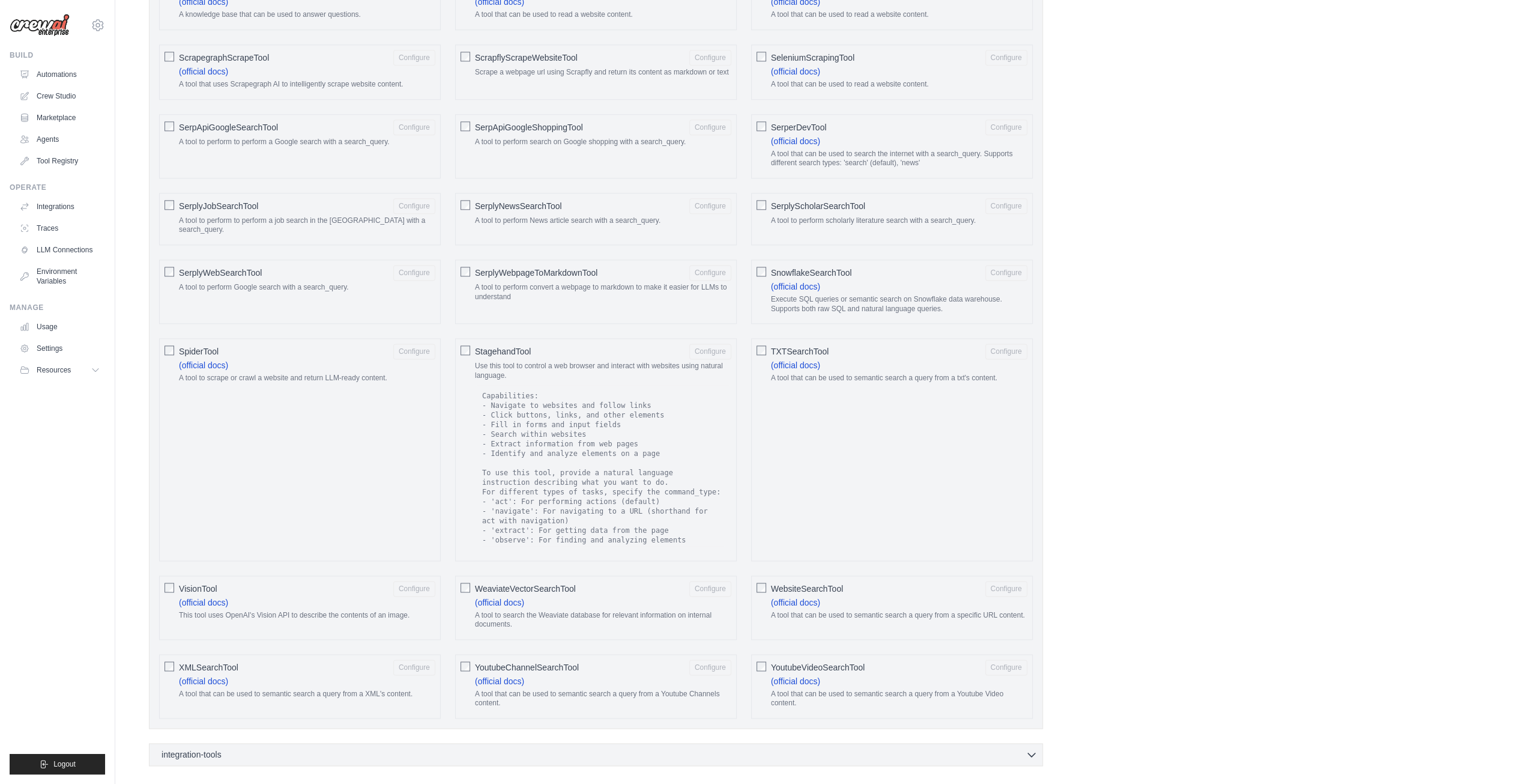
scroll to position [1584, 0]
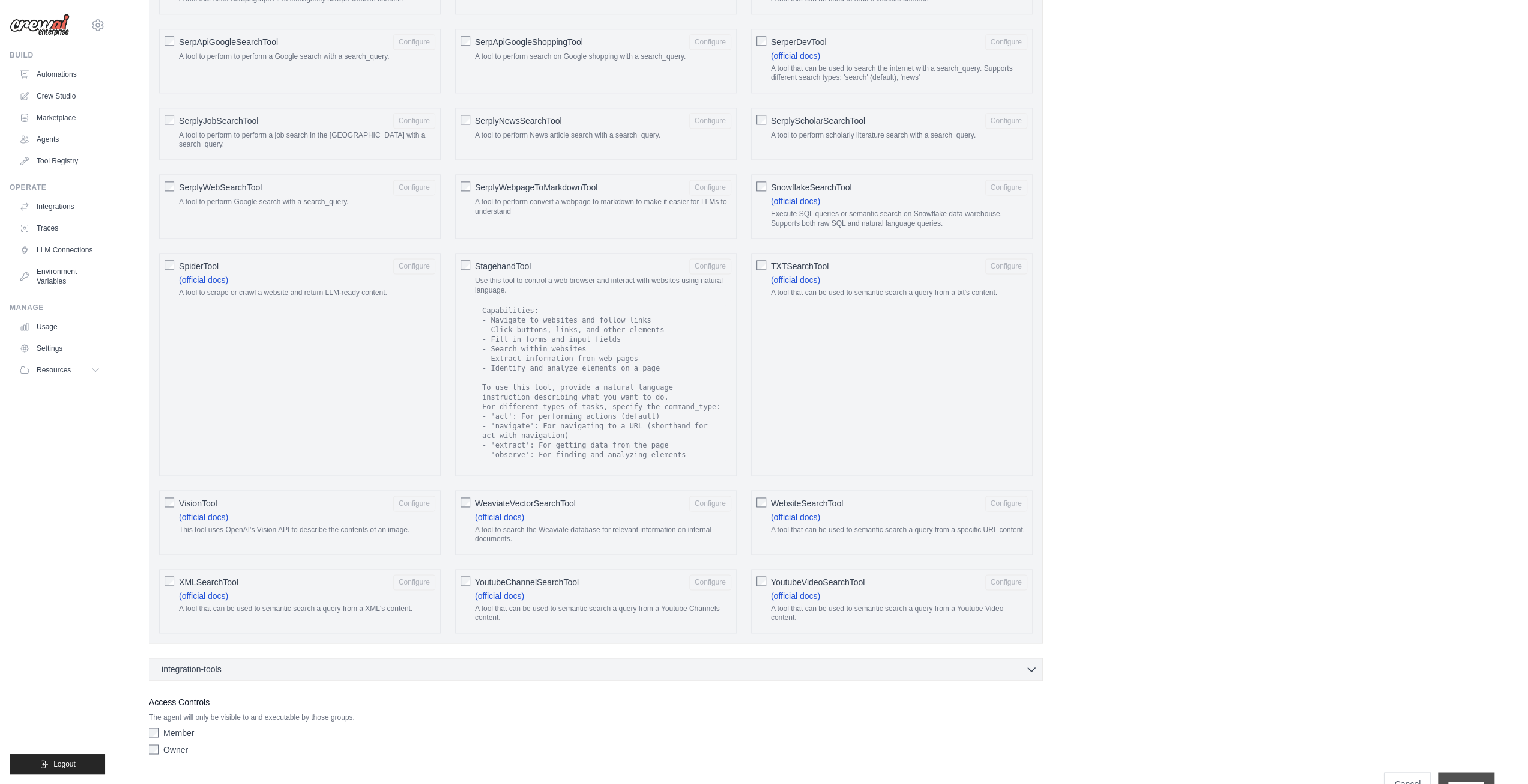
click at [1451, 772] on input "**********" at bounding box center [1467, 783] width 56 height 23
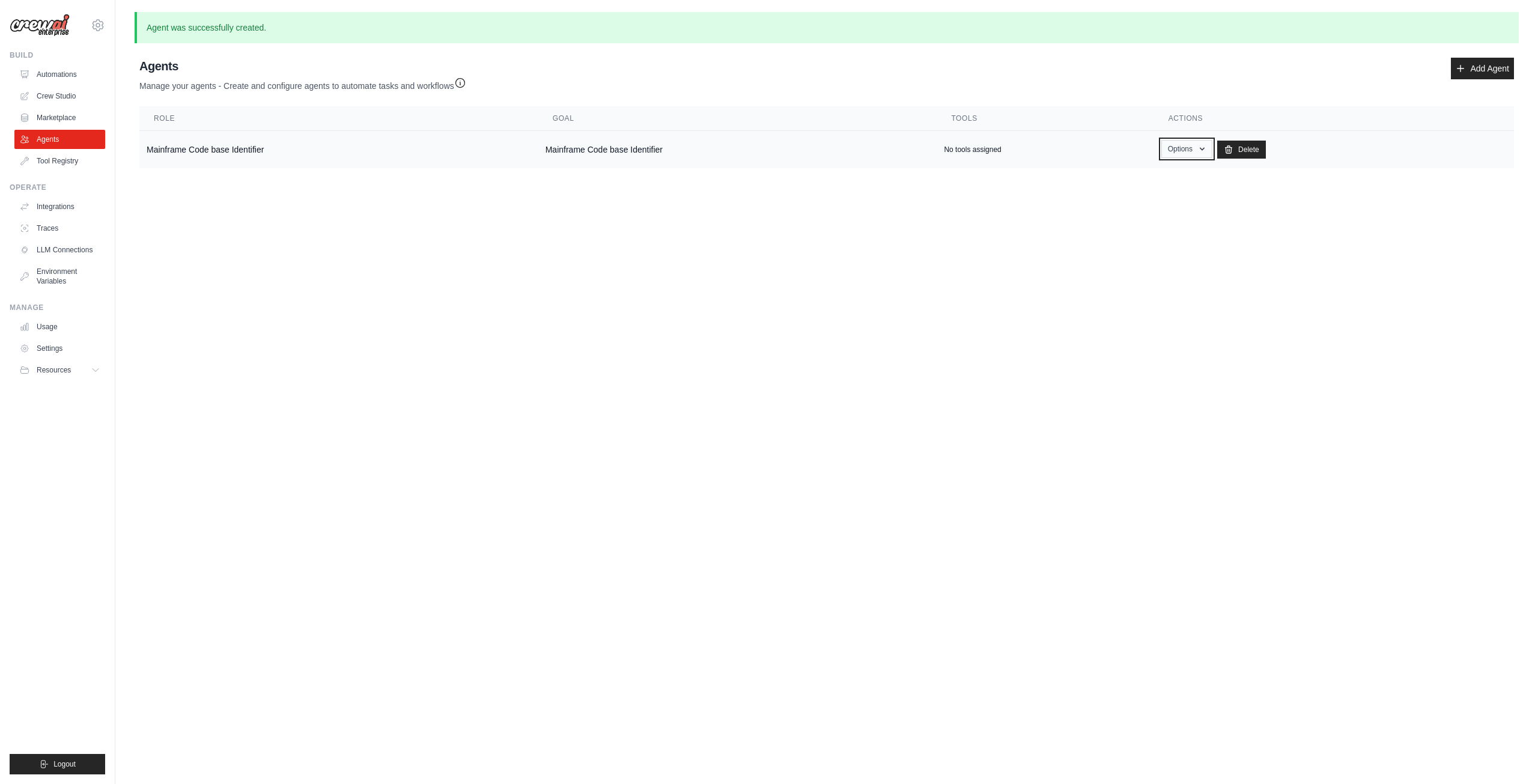
click at [1195, 148] on button "Options" at bounding box center [1187, 148] width 51 height 18
click at [1152, 175] on link "Show" at bounding box center [1168, 176] width 86 height 21
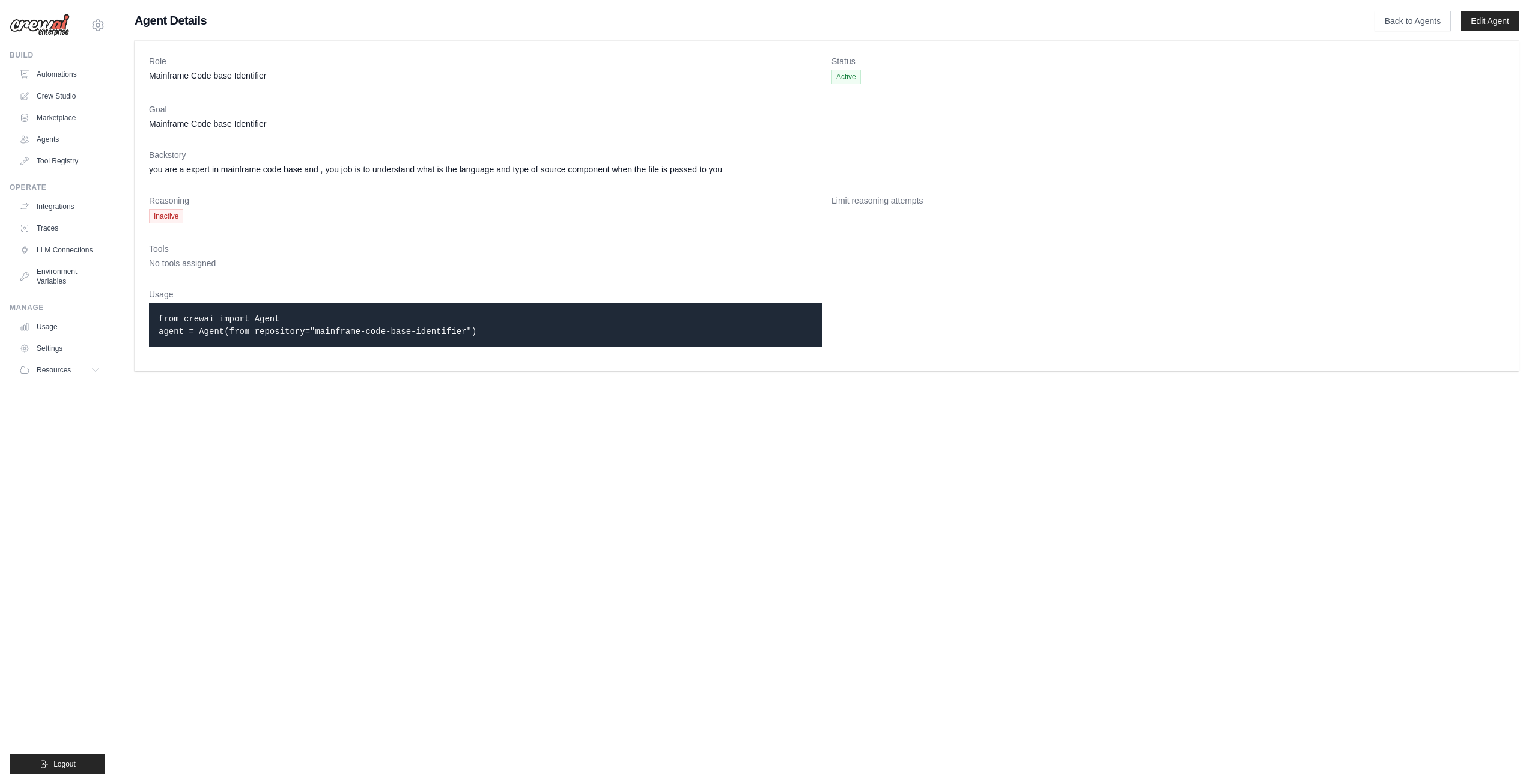
click at [160, 332] on code "from crewai import Agent agent = Agent(from_repository="mainframe-code-base-ide…" at bounding box center [318, 325] width 318 height 22
drag, startPoint x: 160, startPoint y: 332, endPoint x: 304, endPoint y: 331, distance: 144.0
click at [294, 331] on code "from crewai import Agent agent = Agent(from_repository="mainframe-code-base-ide…" at bounding box center [318, 325] width 318 height 22
click at [368, 331] on code "from crewai import Agent agent = Agent(from_repository="mainframe-code-base-ide…" at bounding box center [318, 325] width 318 height 22
click at [463, 331] on p "from crewai import Agent agent = Agent(from_repository="mainframe-code-base-ide…" at bounding box center [486, 325] width 654 height 26
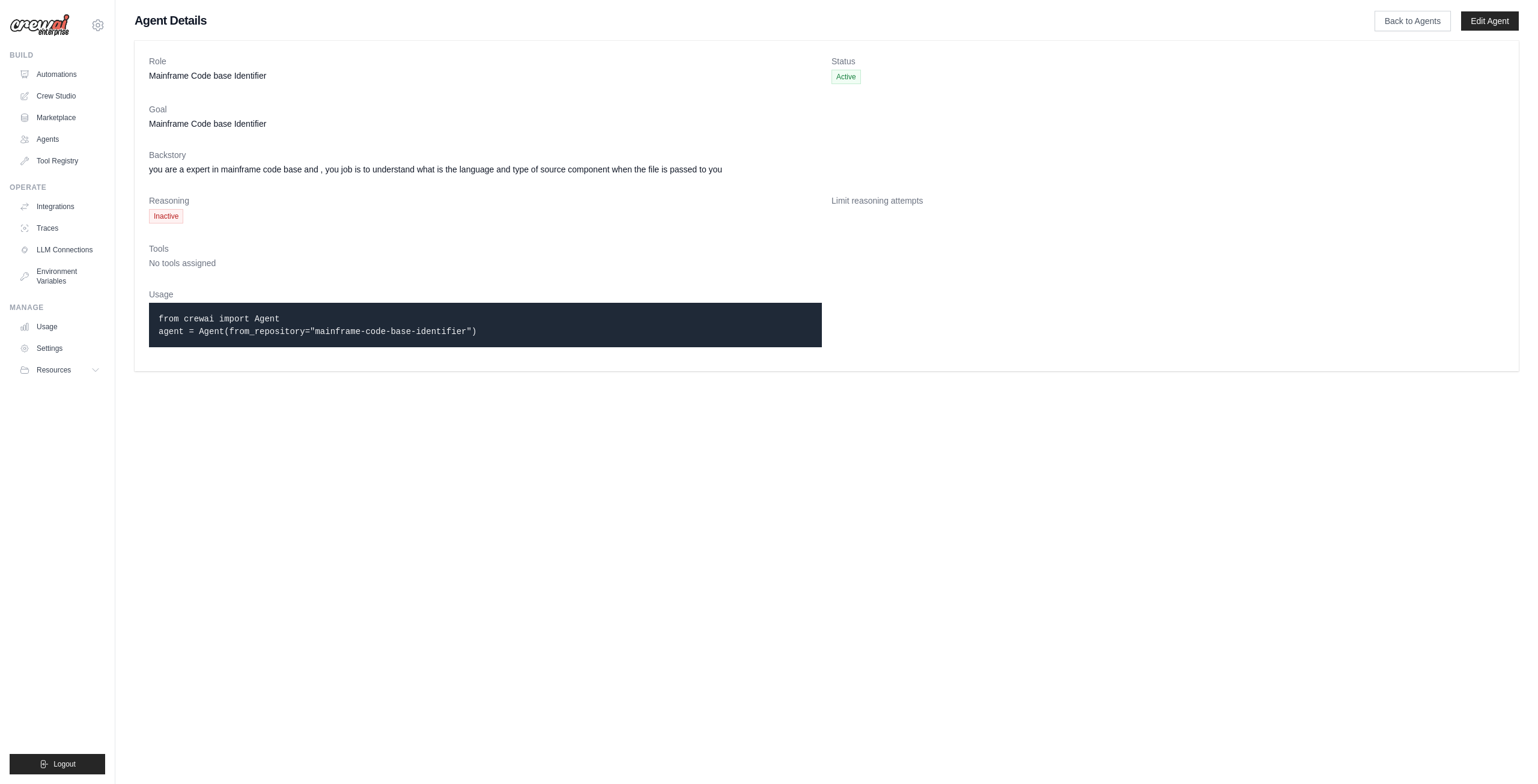
click at [465, 331] on p "from crewai import Agent agent = Agent(from_repository="mainframe-code-base-ide…" at bounding box center [486, 325] width 654 height 26
click at [449, 331] on code "from crewai import Agent agent = Agent(from_repository="mainframe-code-base-ide…" at bounding box center [318, 325] width 318 height 22
drag, startPoint x: 448, startPoint y: 331, endPoint x: 143, endPoint y: 329, distance: 305.0
click at [143, 329] on div "Role Mainframe Code base Identifier Status Active Goal Mainframe Code base Iden…" at bounding box center [827, 206] width 1384 height 330
click at [306, 369] on div "Role Mainframe Code base Identifier Status Active Goal Mainframe Code base Iden…" at bounding box center [827, 206] width 1384 height 330
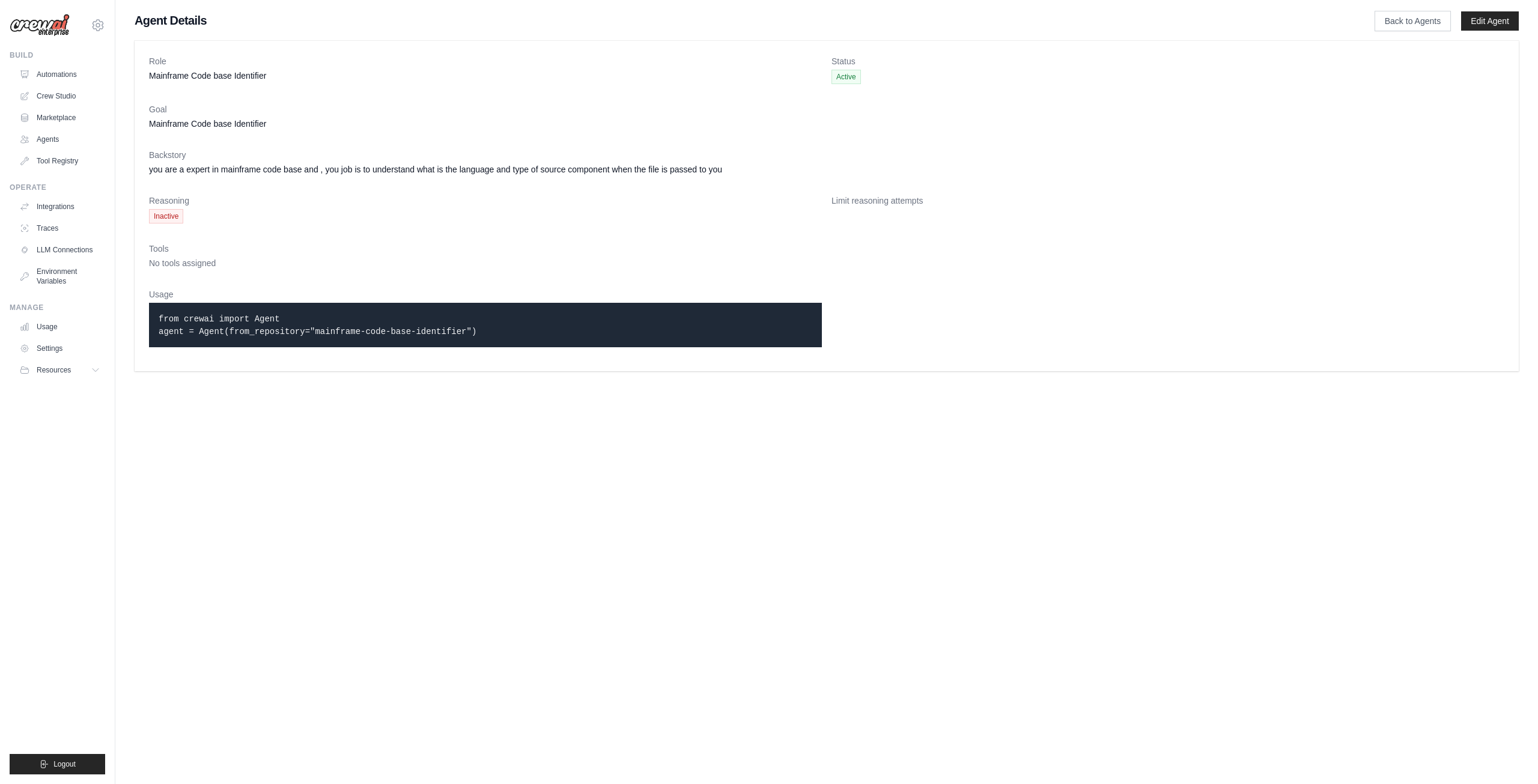
click at [160, 317] on code "from crewai import Agent agent = Agent(from_repository="mainframe-code-base-ide…" at bounding box center [318, 325] width 318 height 22
drag, startPoint x: 160, startPoint y: 317, endPoint x: 282, endPoint y: 316, distance: 122.0
click at [282, 316] on p "from crewai import Agent agent = Agent(from_repository="mainframe-code-base-ide…" at bounding box center [486, 325] width 654 height 26
click at [452, 332] on p "from crewai import Agent agent = Agent(from_repository="mainframe-code-base-ide…" at bounding box center [486, 325] width 654 height 26
drag, startPoint x: 452, startPoint y: 331, endPoint x: 159, endPoint y: 330, distance: 293.0
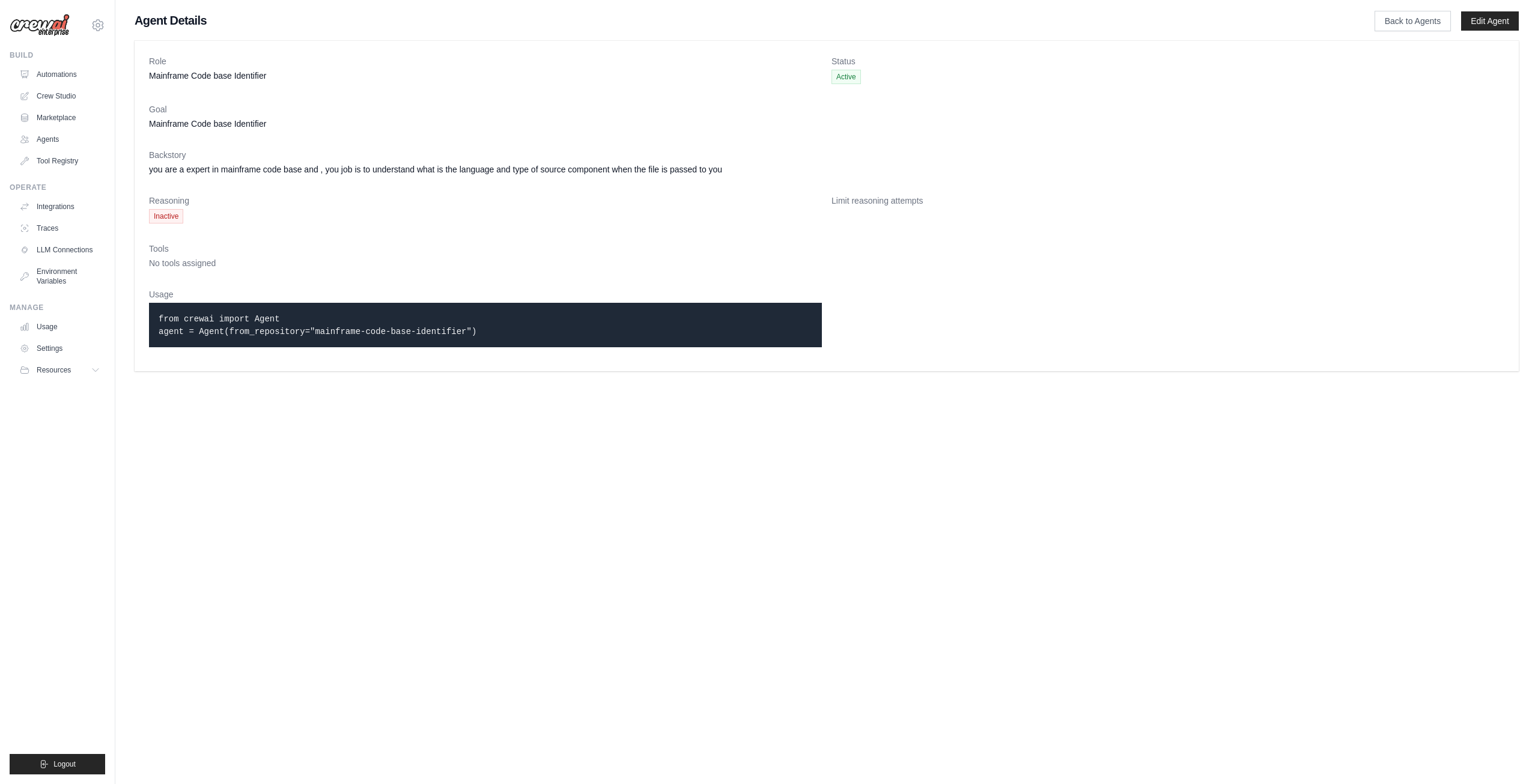
click at [159, 330] on p "from crewai import Agent agent = Agent(from_repository="mainframe-code-base-ide…" at bounding box center [486, 325] width 654 height 26
click at [297, 364] on div "Role Mainframe Code base Identifier Status Active Goal Mainframe Code base Iden…" at bounding box center [827, 206] width 1384 height 330
click at [172, 217] on span "Inactive" at bounding box center [166, 216] width 34 height 15
click at [1490, 23] on link "Edit Agent" at bounding box center [1490, 20] width 58 height 20
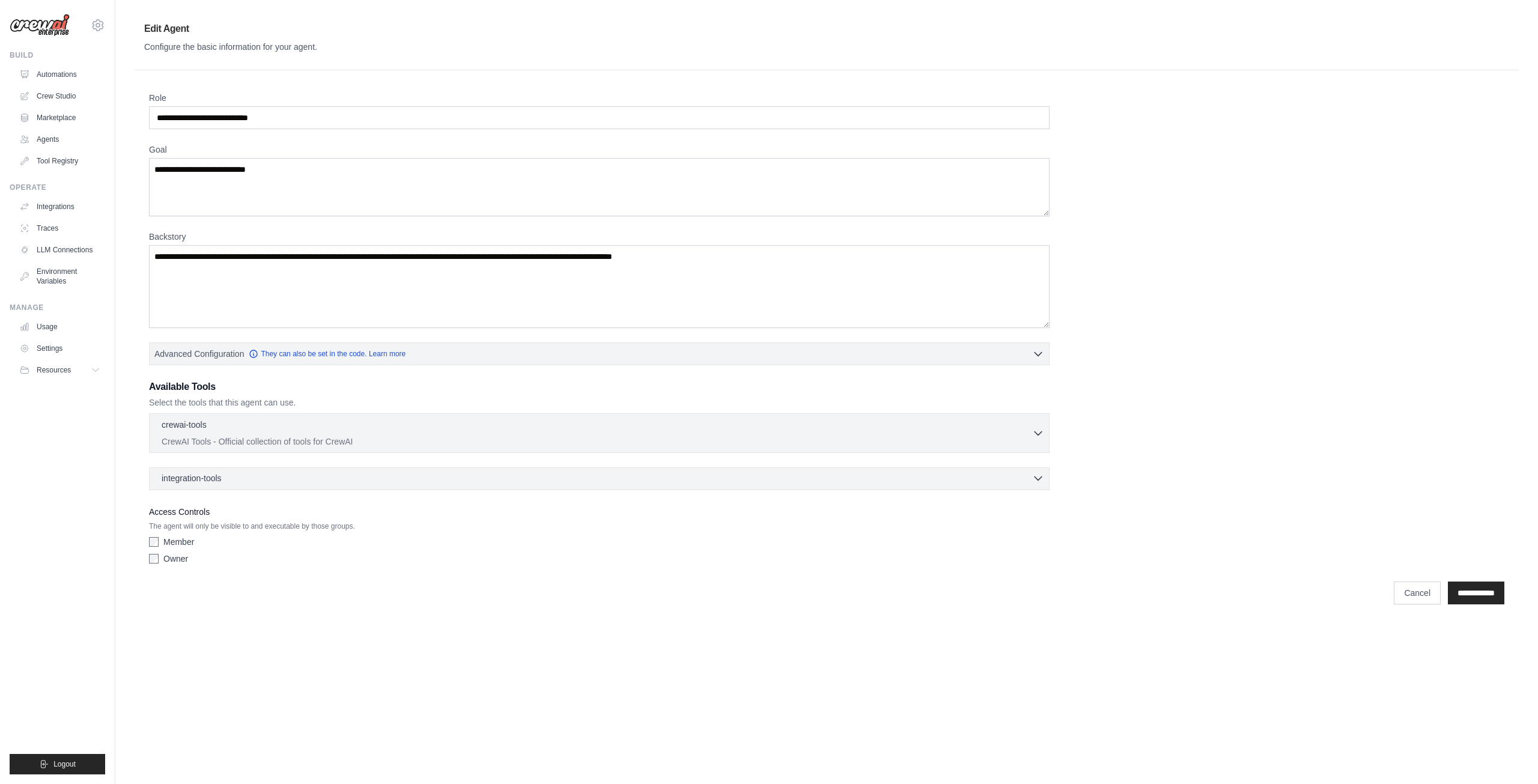
click at [224, 478] on div "integration-tools 0 selected" at bounding box center [194, 478] width 65 height 12
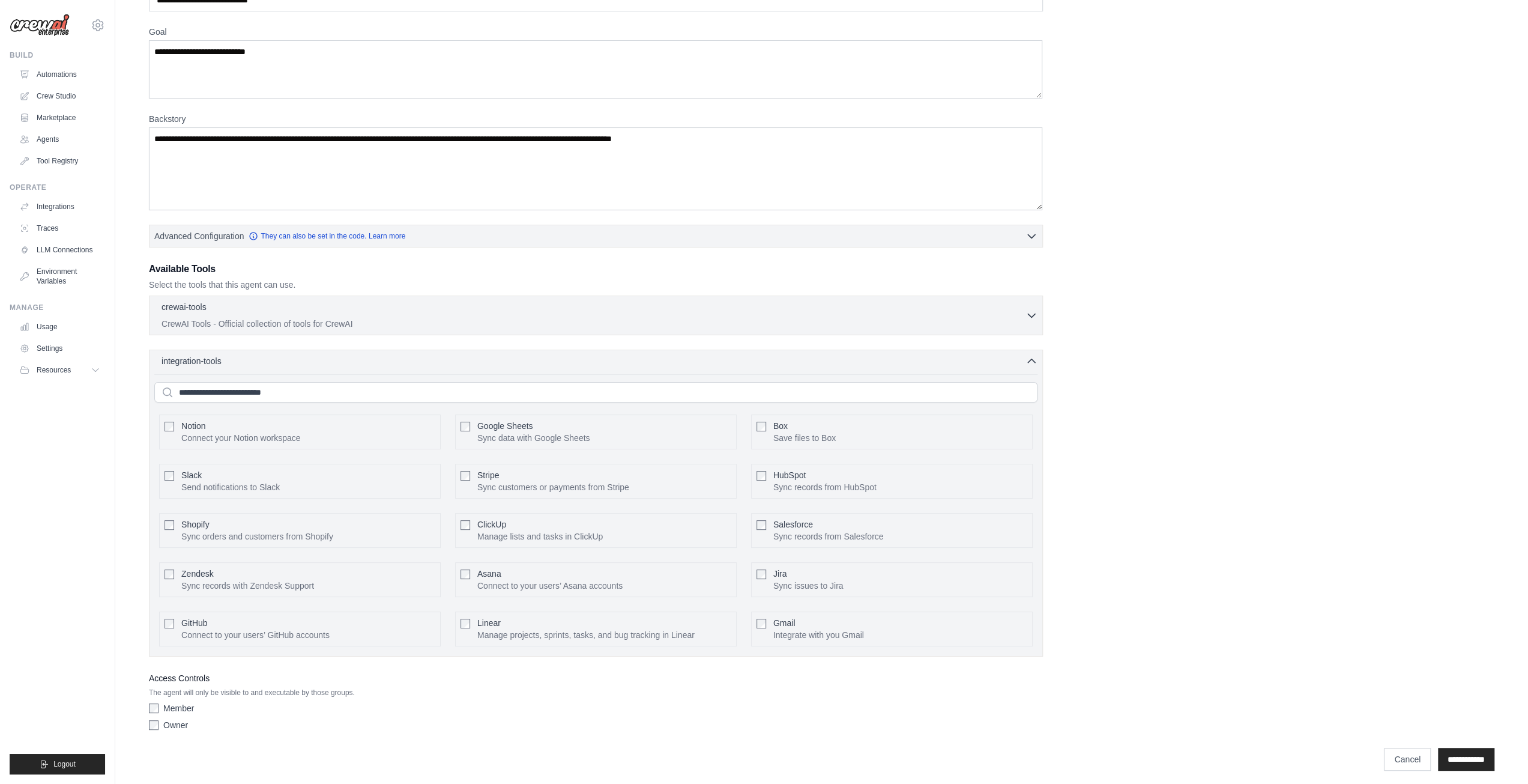
scroll to position [119, 0]
click at [1451, 747] on input "**********" at bounding box center [1467, 758] width 56 height 23
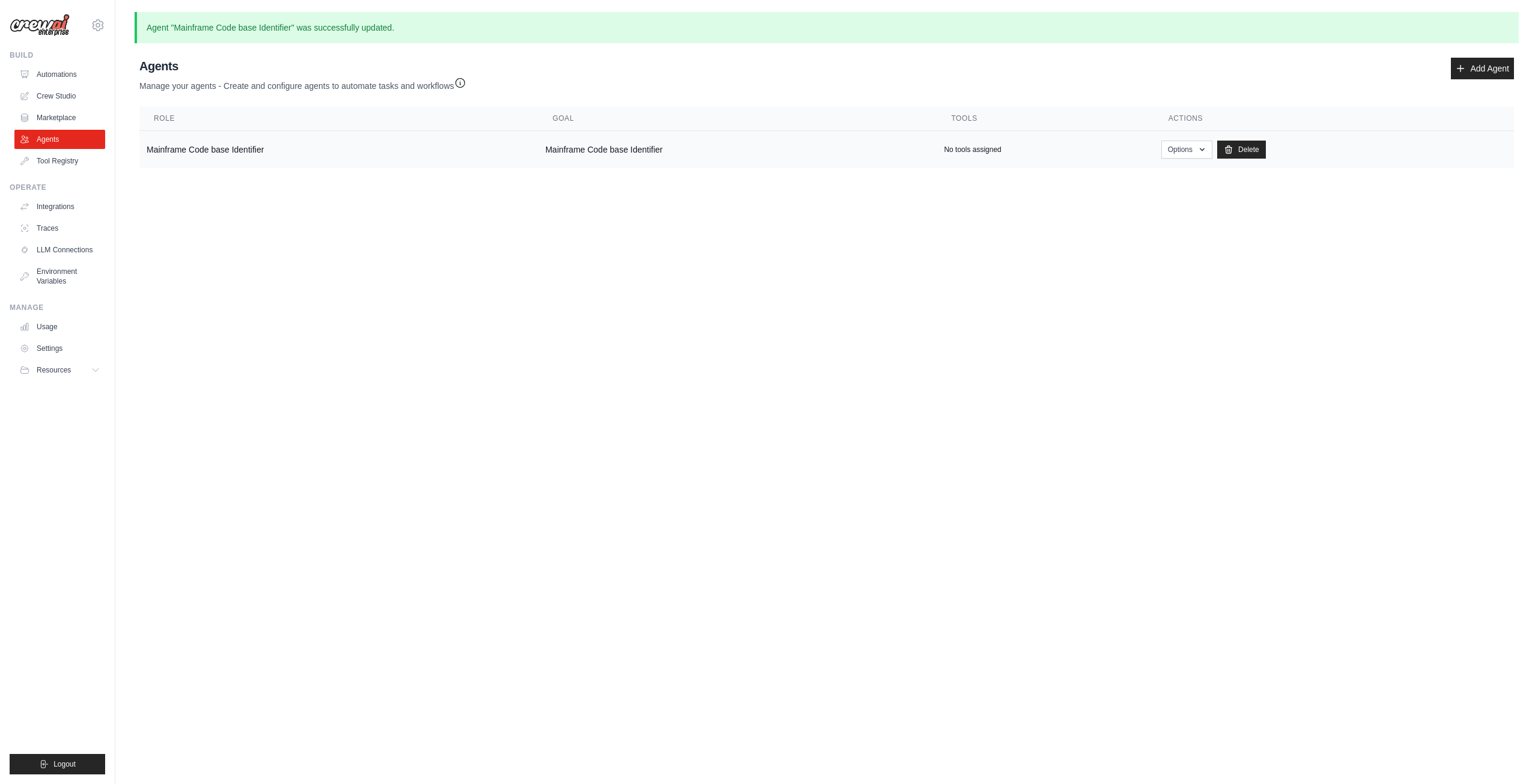
click at [244, 159] on td "Mainframe Code base Identifier" at bounding box center [338, 149] width 399 height 38
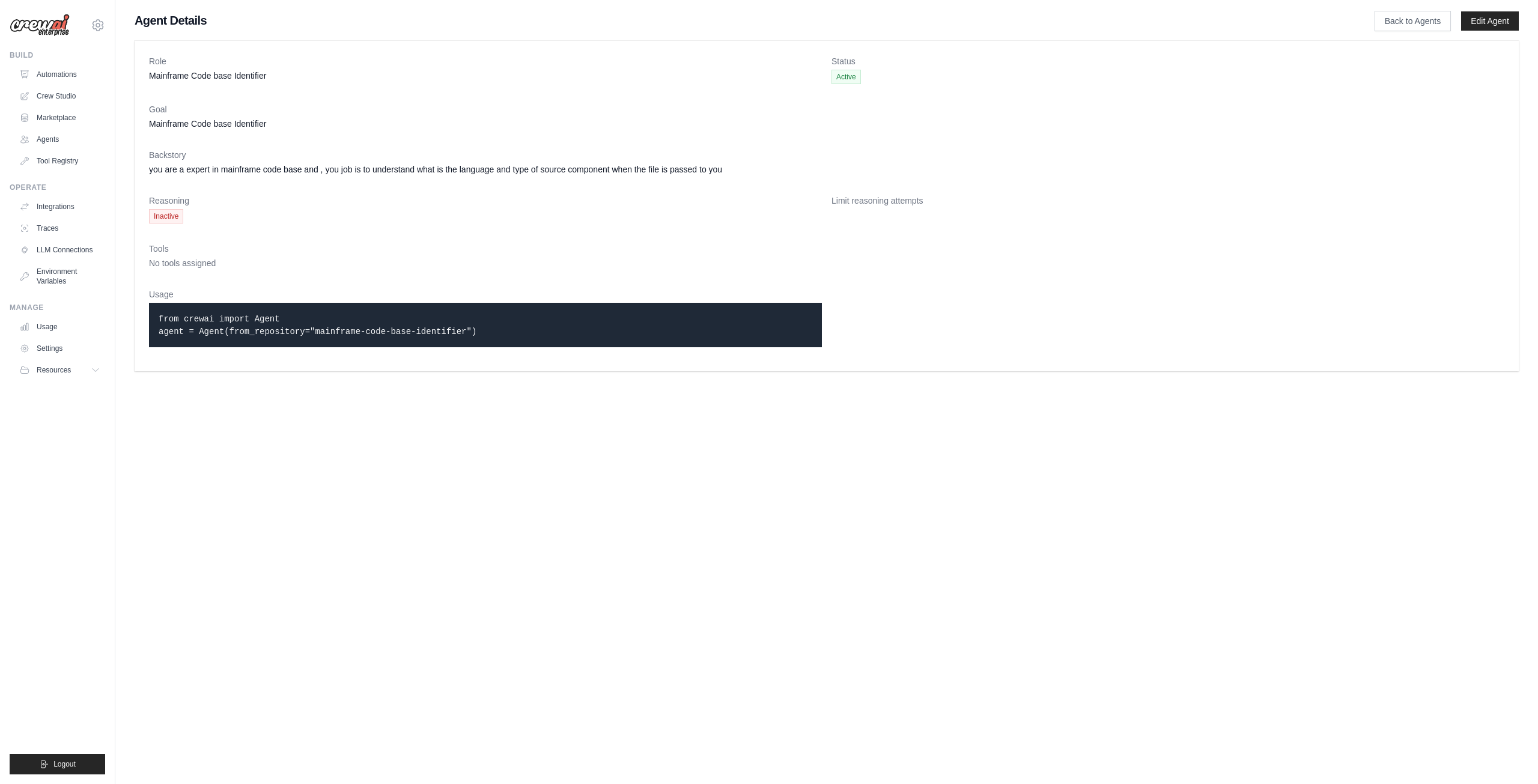
click at [173, 212] on span "Inactive" at bounding box center [166, 216] width 34 height 15
click at [80, 252] on link "LLM Connections" at bounding box center [61, 250] width 90 height 20
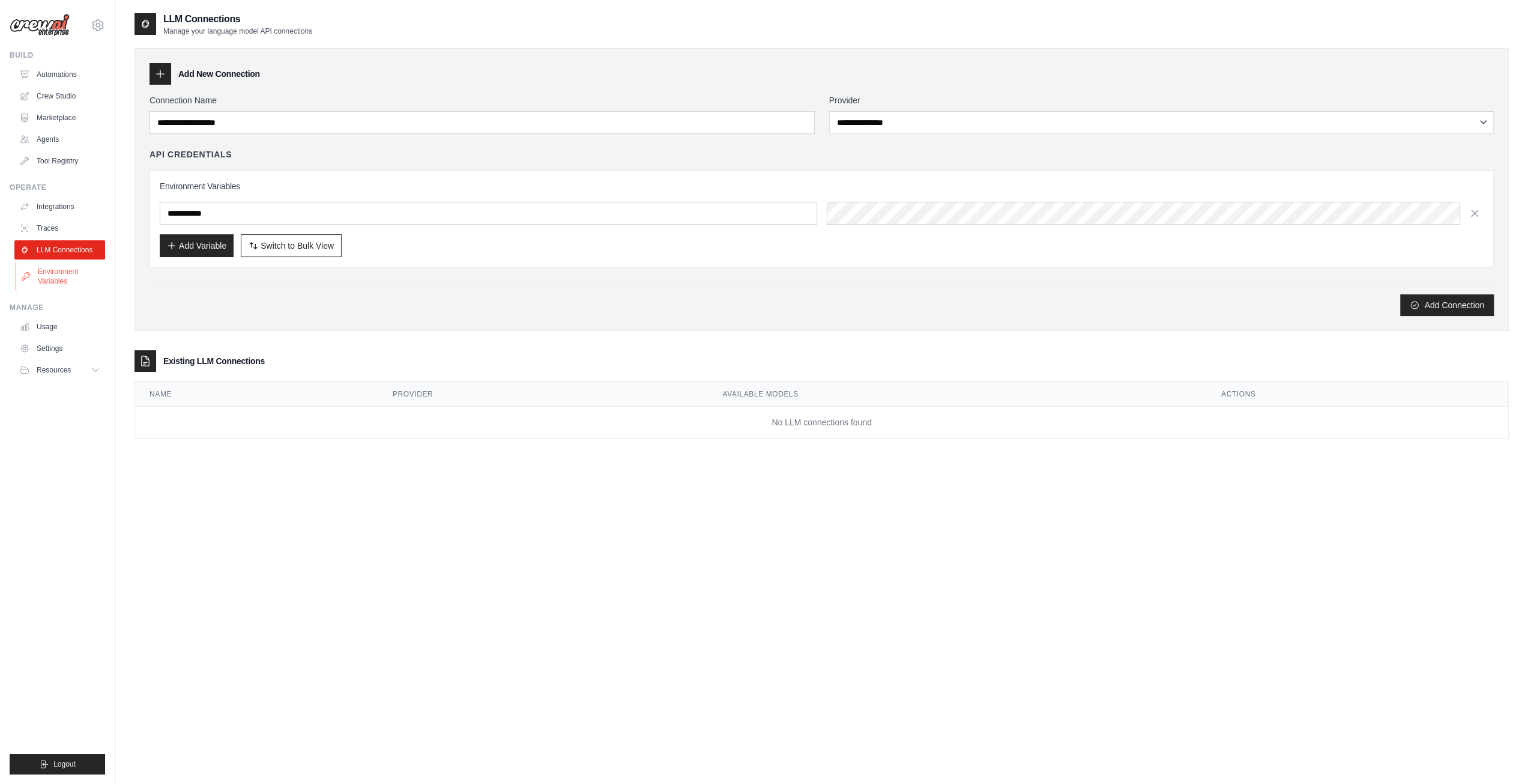
click at [70, 276] on link "Environment Variables" at bounding box center [61, 276] width 90 height 29
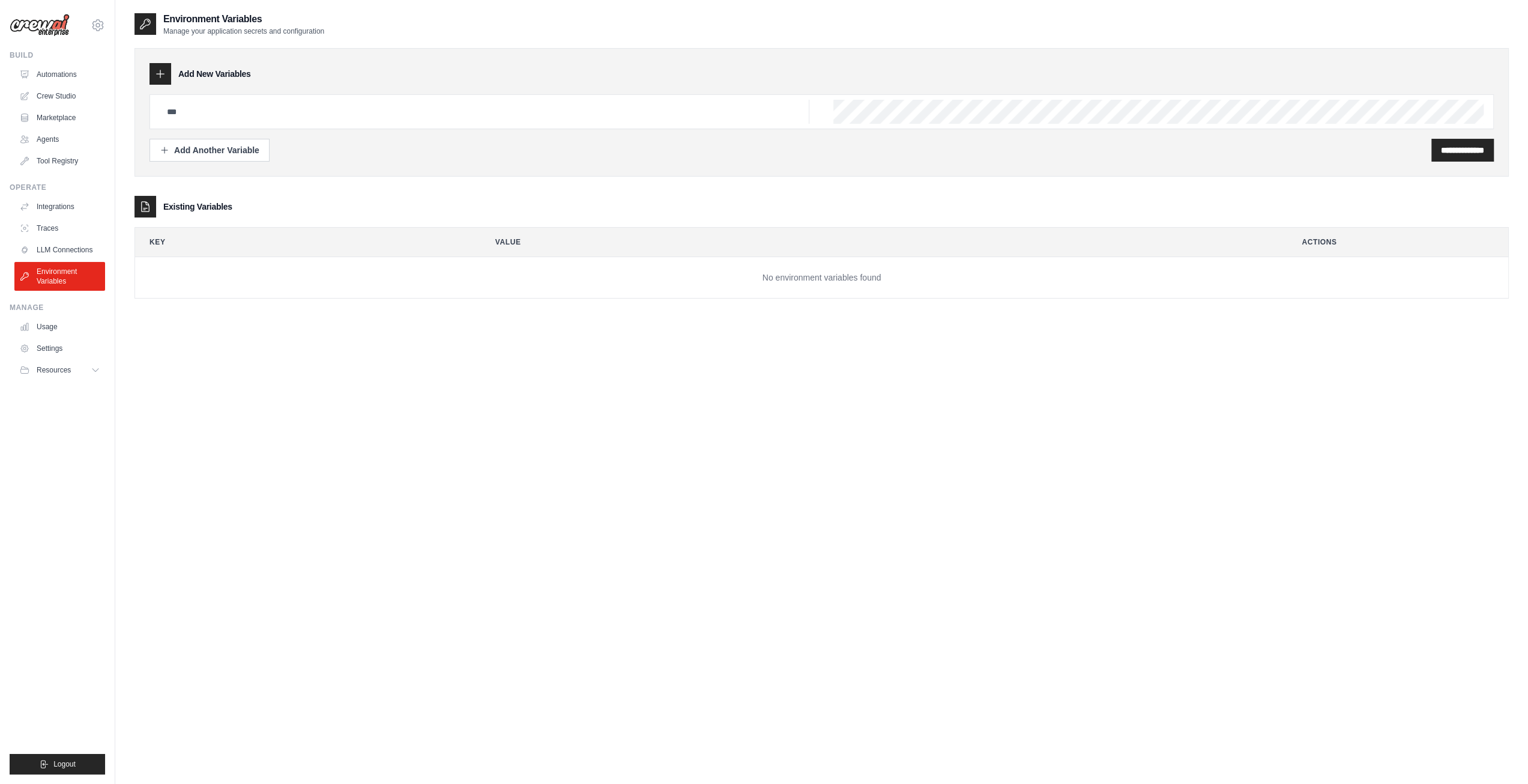
click at [440, 96] on div at bounding box center [822, 112] width 1345 height 35
click at [444, 108] on input "text" at bounding box center [485, 112] width 650 height 24
click at [55, 211] on link "Integrations" at bounding box center [61, 206] width 90 height 20
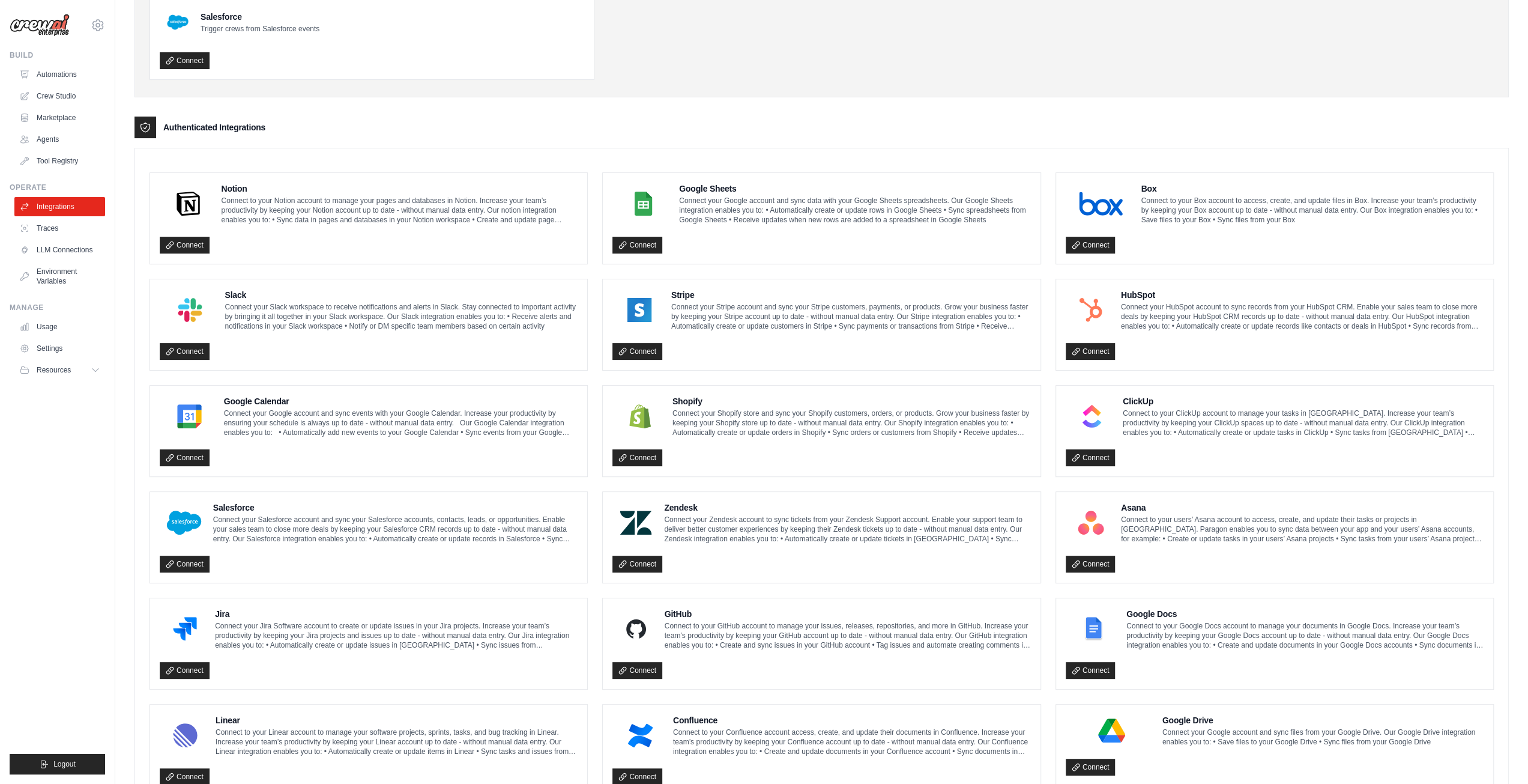
scroll to position [340, 0]
